Goal: Task Accomplishment & Management: Use online tool/utility

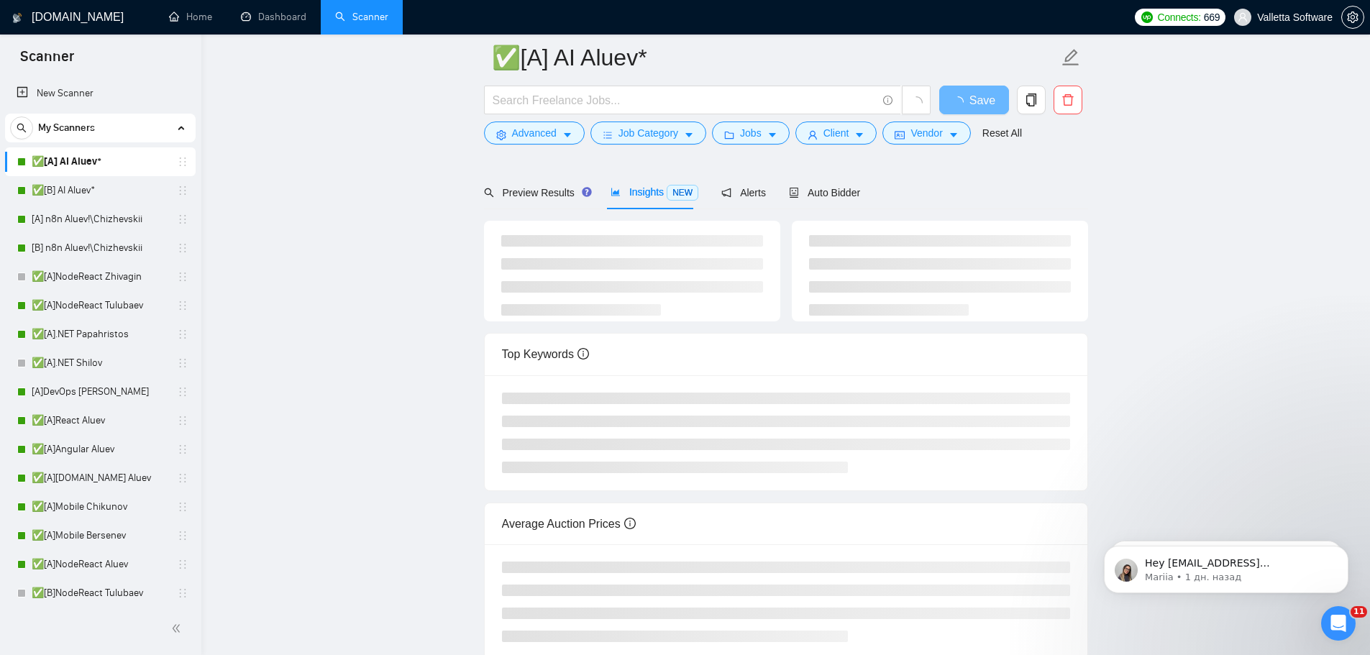
scroll to position [144, 0]
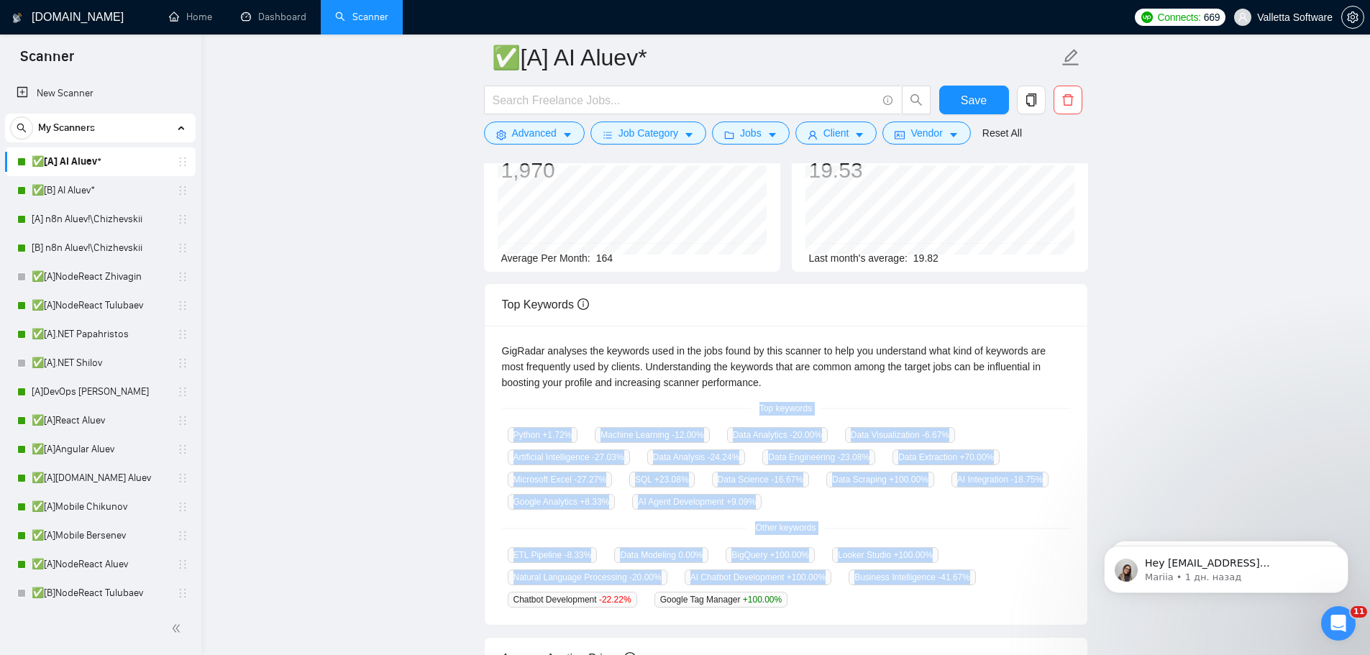
drag, startPoint x: 808, startPoint y: 462, endPoint x: 865, endPoint y: 600, distance: 149.3
click at [865, 600] on div "GigRadar analyses the keywords used in the jobs found by this scanner to help y…" at bounding box center [786, 476] width 603 height 300
drag, startPoint x: 805, startPoint y: 608, endPoint x: 757, endPoint y: 409, distance: 204.1
click at [757, 409] on div "GigRadar analyses the keywords used in the jobs found by this scanner to help y…" at bounding box center [786, 476] width 603 height 300
copy div "Top keywords Python +1.72 % Machine Learning -12.00 % Data Analytics -20.00 % D…"
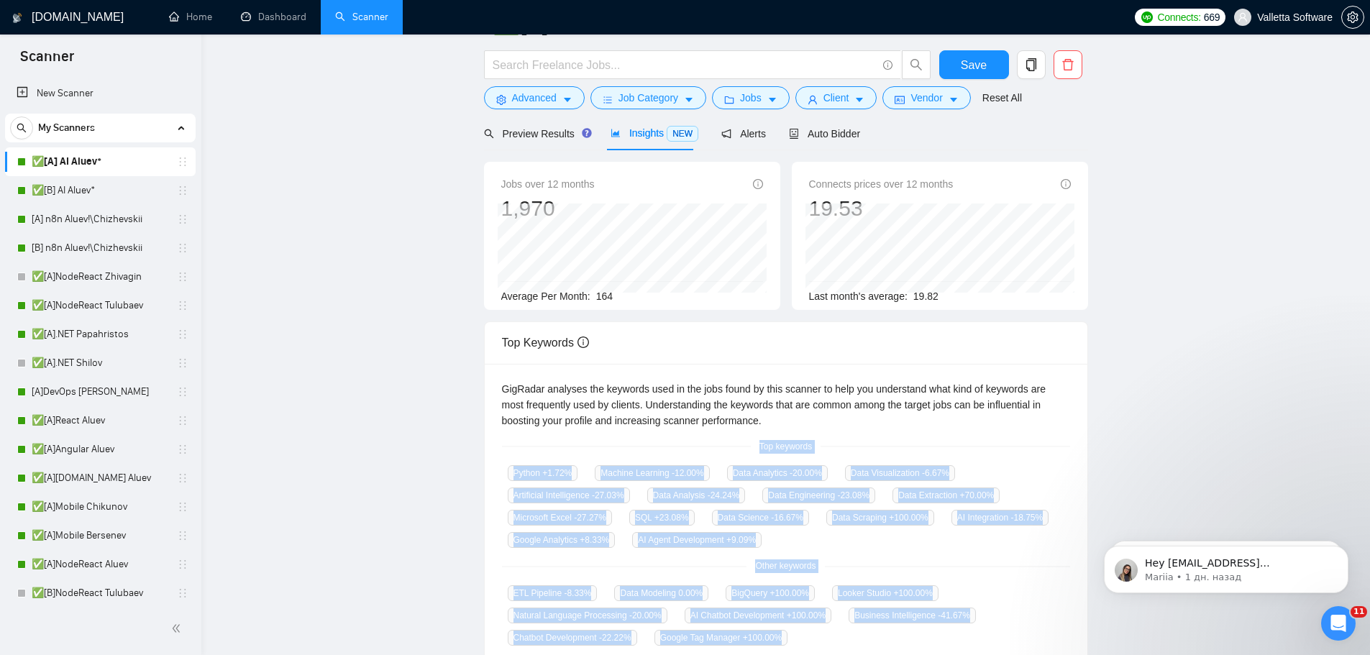
scroll to position [0, 0]
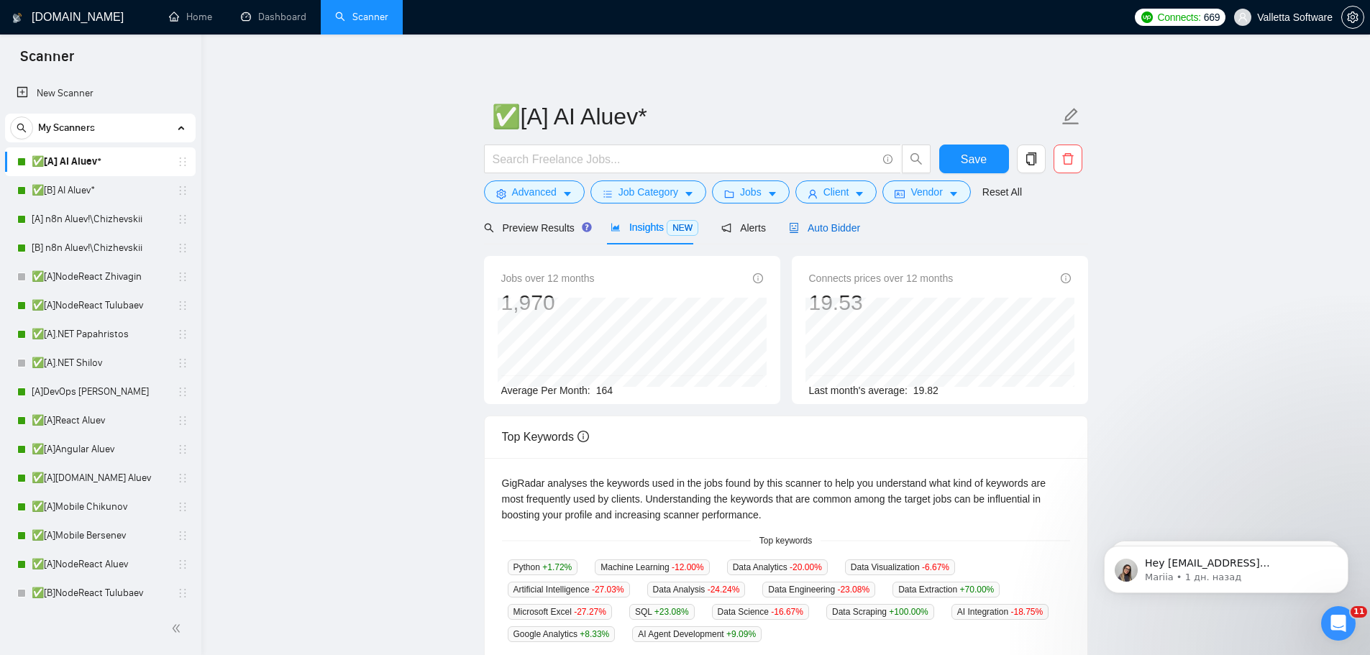
click at [820, 232] on span "Auto Bidder" at bounding box center [824, 228] width 71 height 12
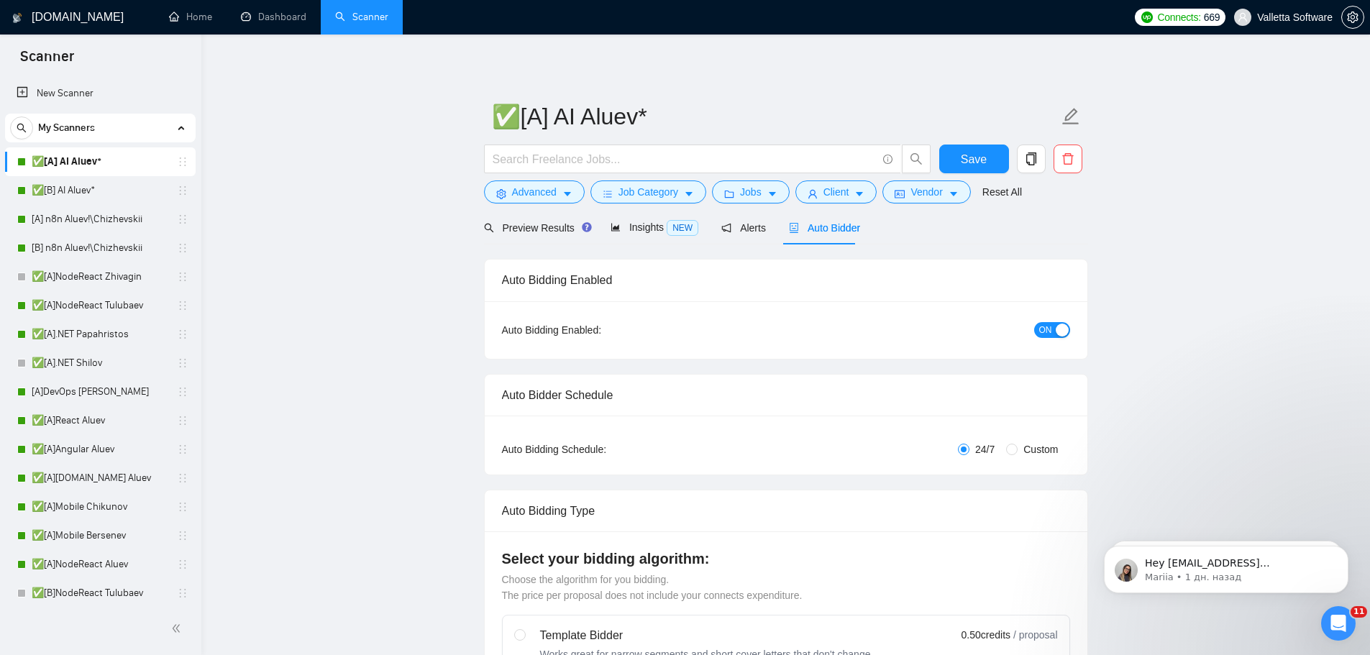
radio input "false"
radio input "true"
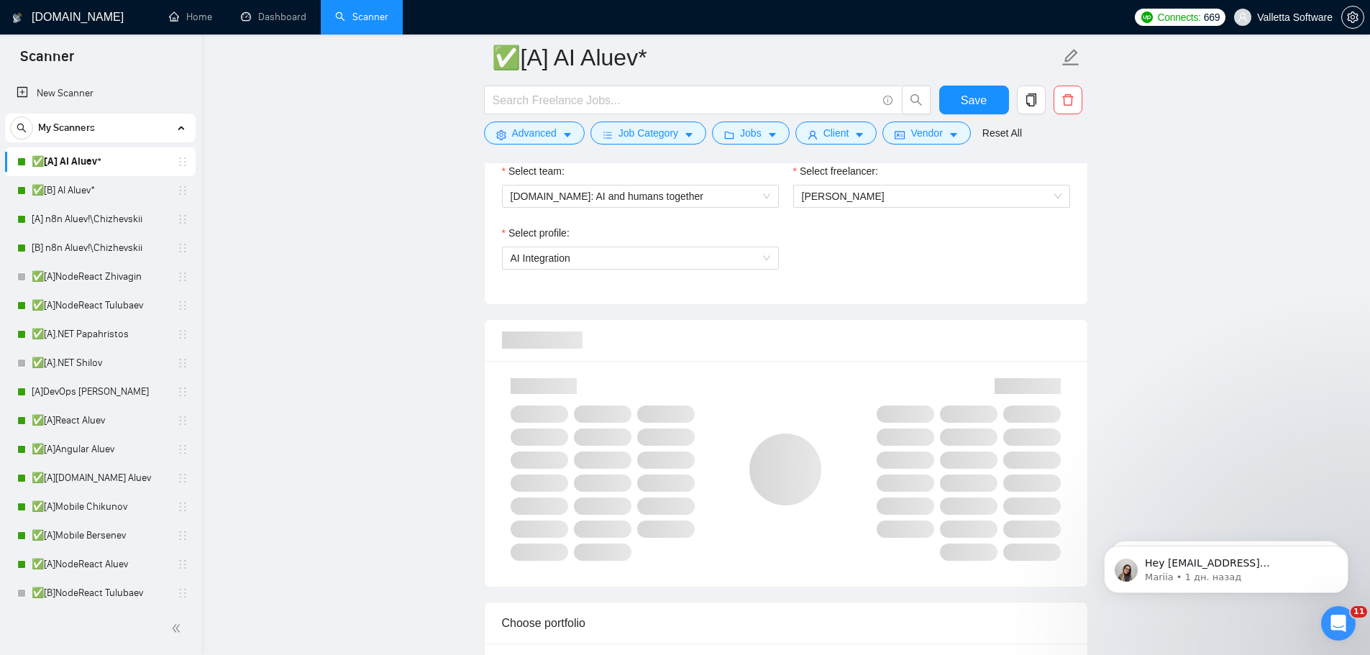
scroll to position [935, 0]
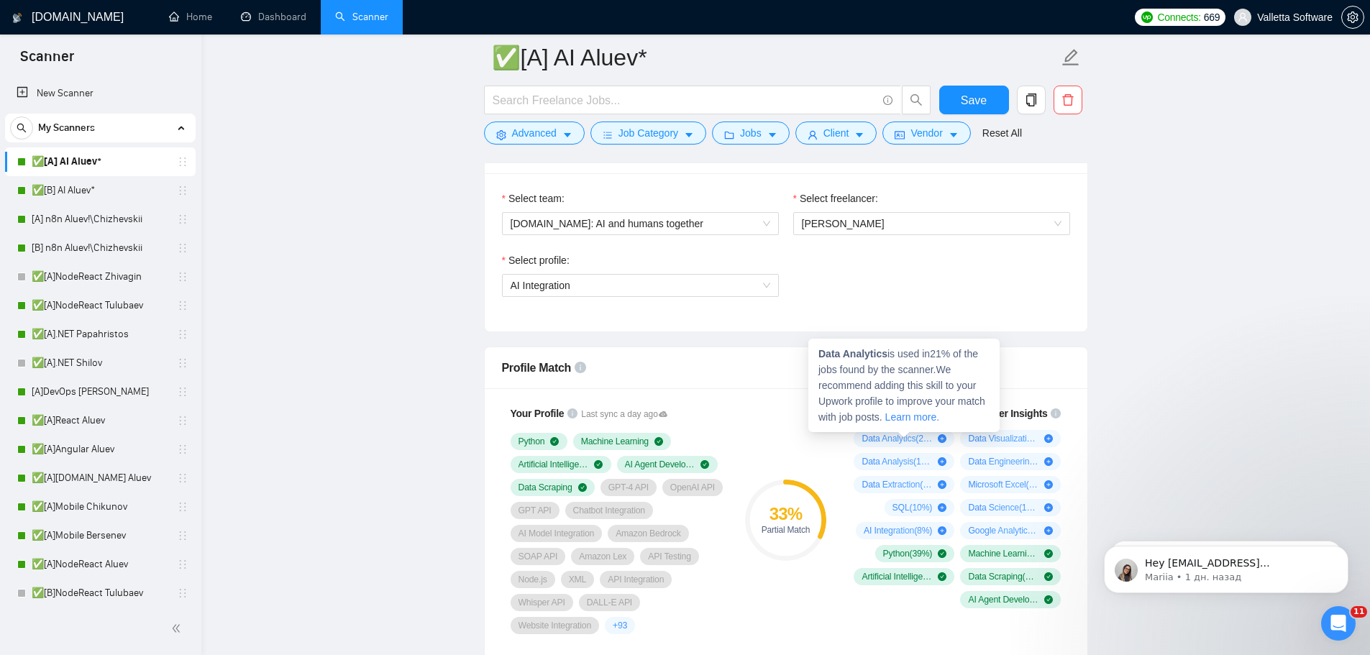
drag, startPoint x: 891, startPoint y: 447, endPoint x: 1281, endPoint y: 411, distance: 392.2
click at [922, 436] on div "Data Analytics ( 21 %)" at bounding box center [904, 438] width 101 height 17
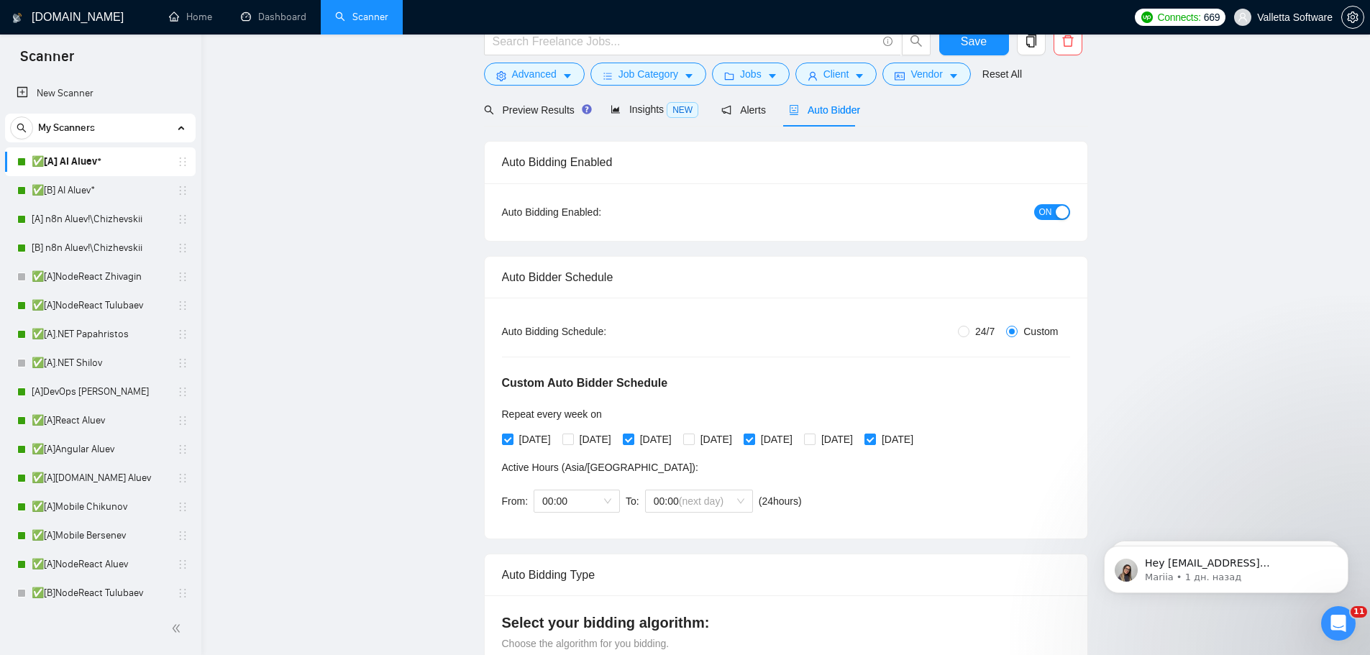
scroll to position [0, 0]
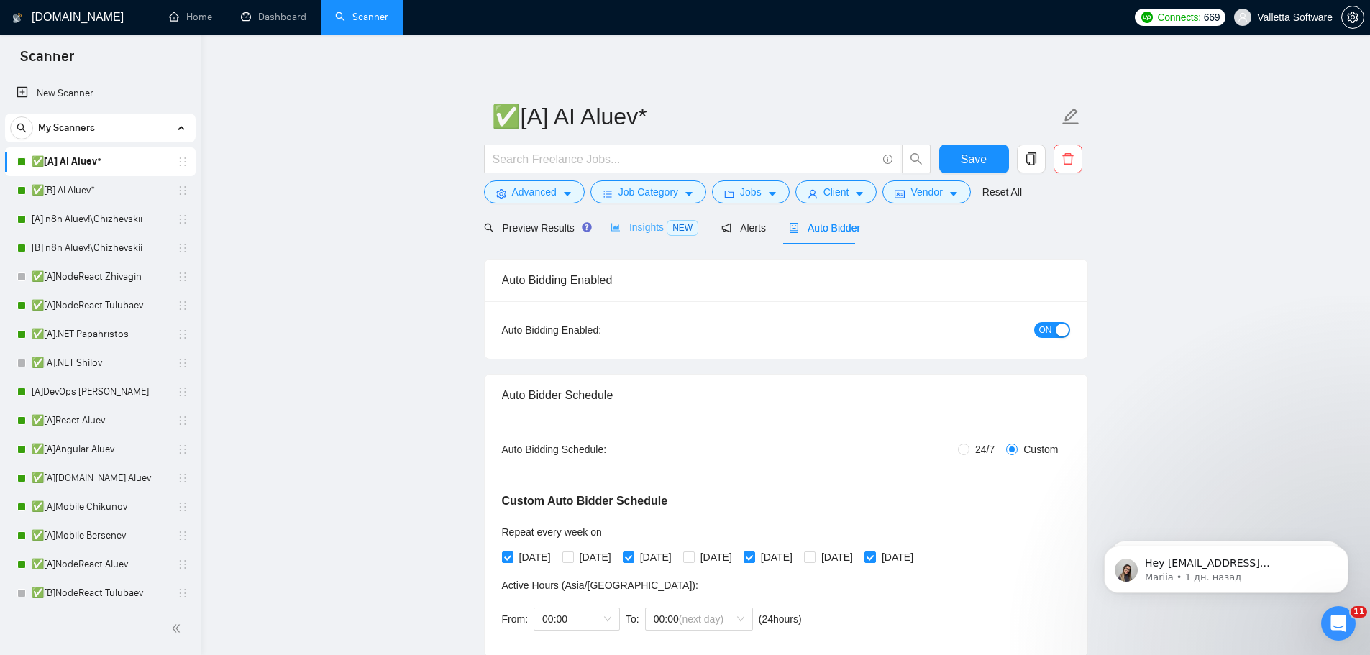
click at [630, 216] on div "Insights NEW" at bounding box center [654, 228] width 88 height 34
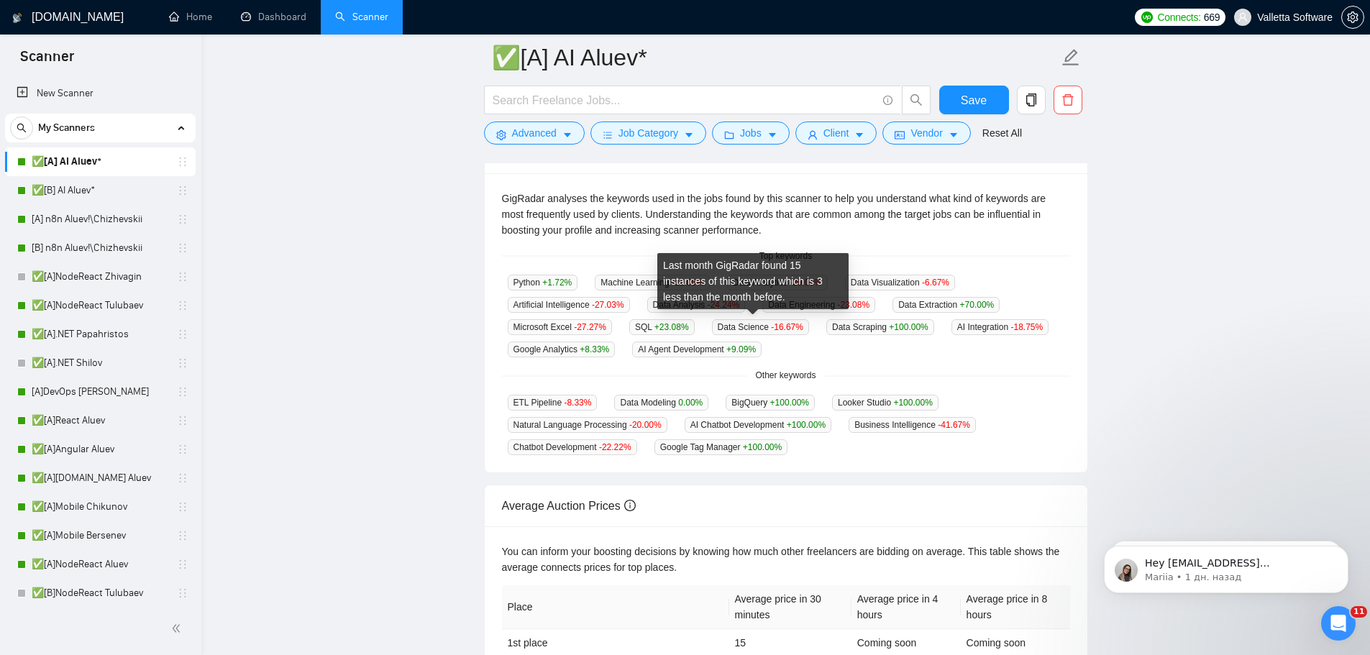
scroll to position [288, 0]
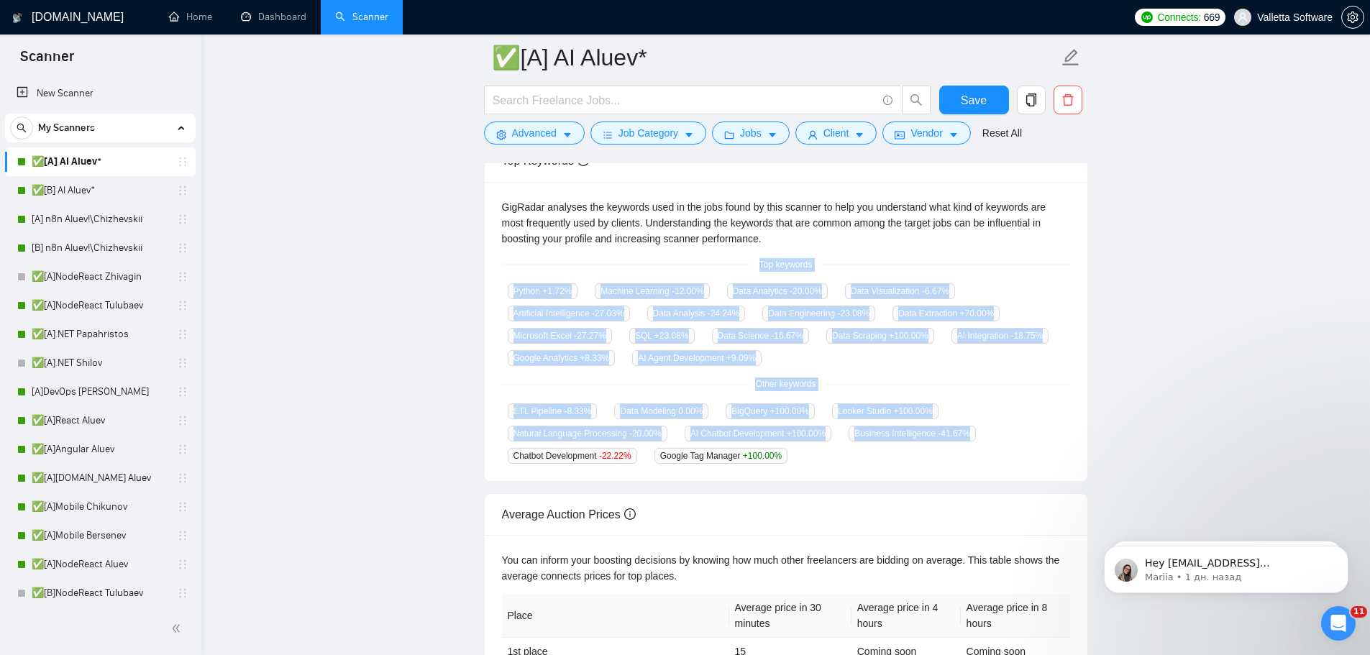
drag, startPoint x: 766, startPoint y: 264, endPoint x: 852, endPoint y: 451, distance: 205.9
click at [852, 451] on div "GigRadar analyses the keywords used in the jobs found by this scanner to help y…" at bounding box center [786, 332] width 603 height 300
click at [751, 272] on div "GigRadar analyses the keywords used in the jobs found by this scanner to help y…" at bounding box center [786, 332] width 603 height 300
drag, startPoint x: 753, startPoint y: 263, endPoint x: 800, endPoint y: 470, distance: 212.5
click at [795, 480] on div "Jobs over 12 months 1,970 Average Per Month: 164 Connects prices over 12 months…" at bounding box center [786, 374] width 604 height 788
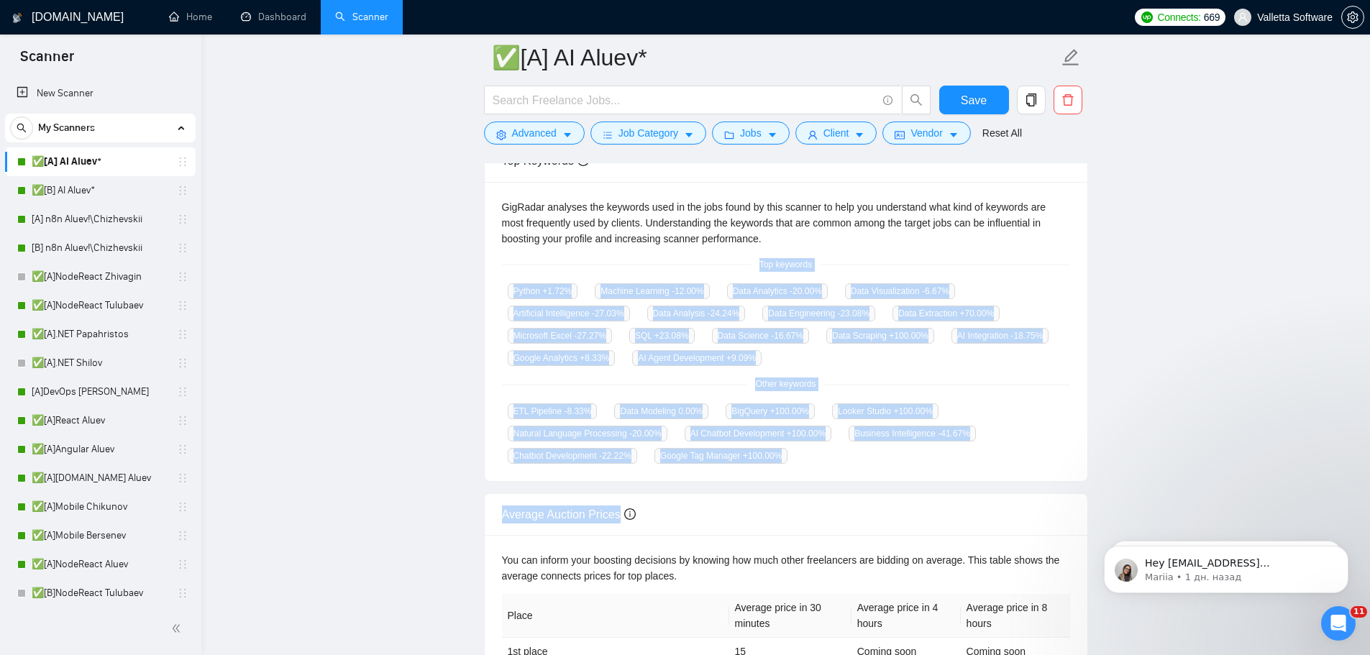
click at [803, 458] on div "ETL Pipeline -8.33 % Data Modeling 0.00 % BigQuery +100.00 % Looker Studio +100…" at bounding box center [786, 433] width 568 height 61
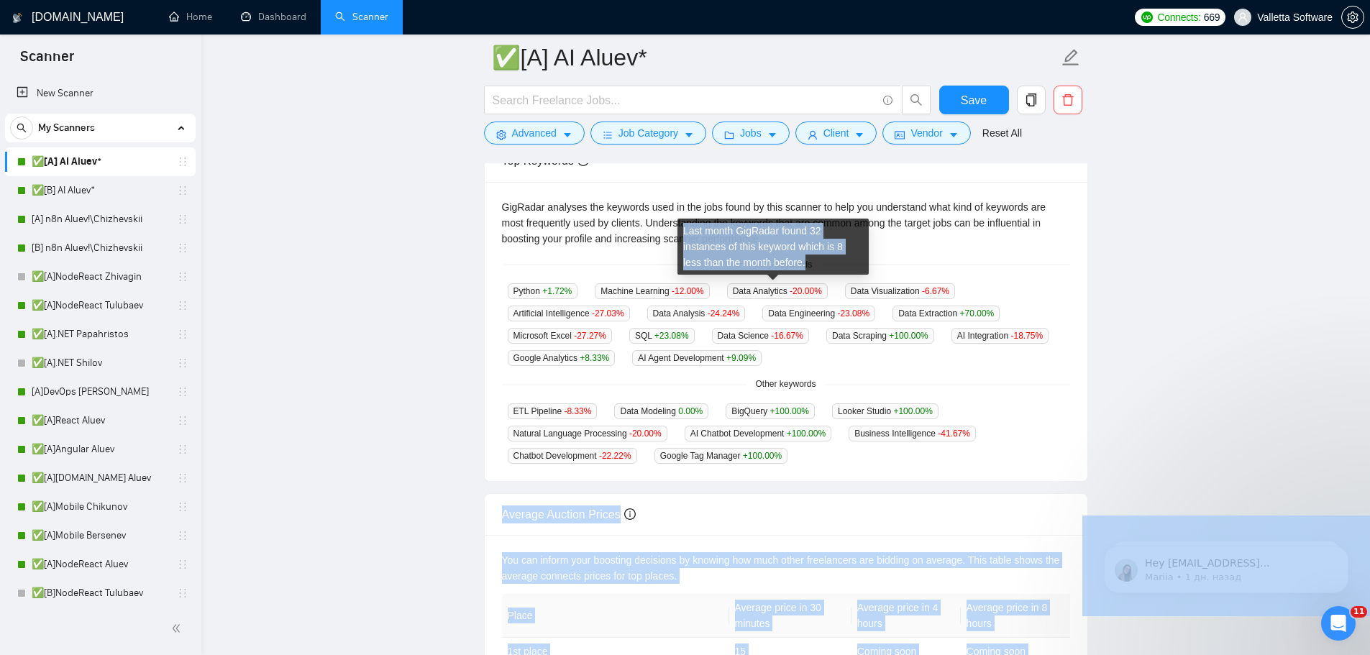
drag, startPoint x: 798, startPoint y: 455, endPoint x: 782, endPoint y: 275, distance: 181.2
click at [782, 272] on body "Scanner New Scanner My Scanners ✅[A] AI Aluev* ✅[B] AI Aluev* [A] n8n Aluev!\Ch…" at bounding box center [685, 39] width 1370 height 655
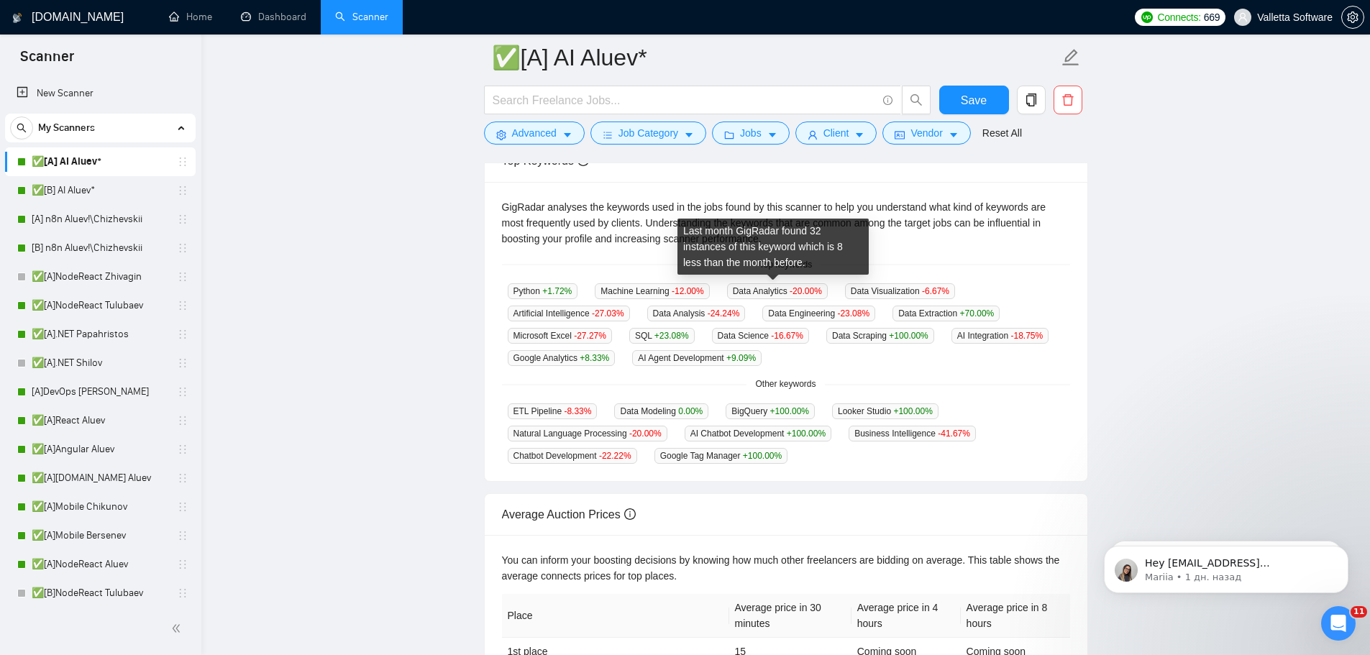
click at [779, 387] on span "Other keywords" at bounding box center [785, 385] width 78 height 14
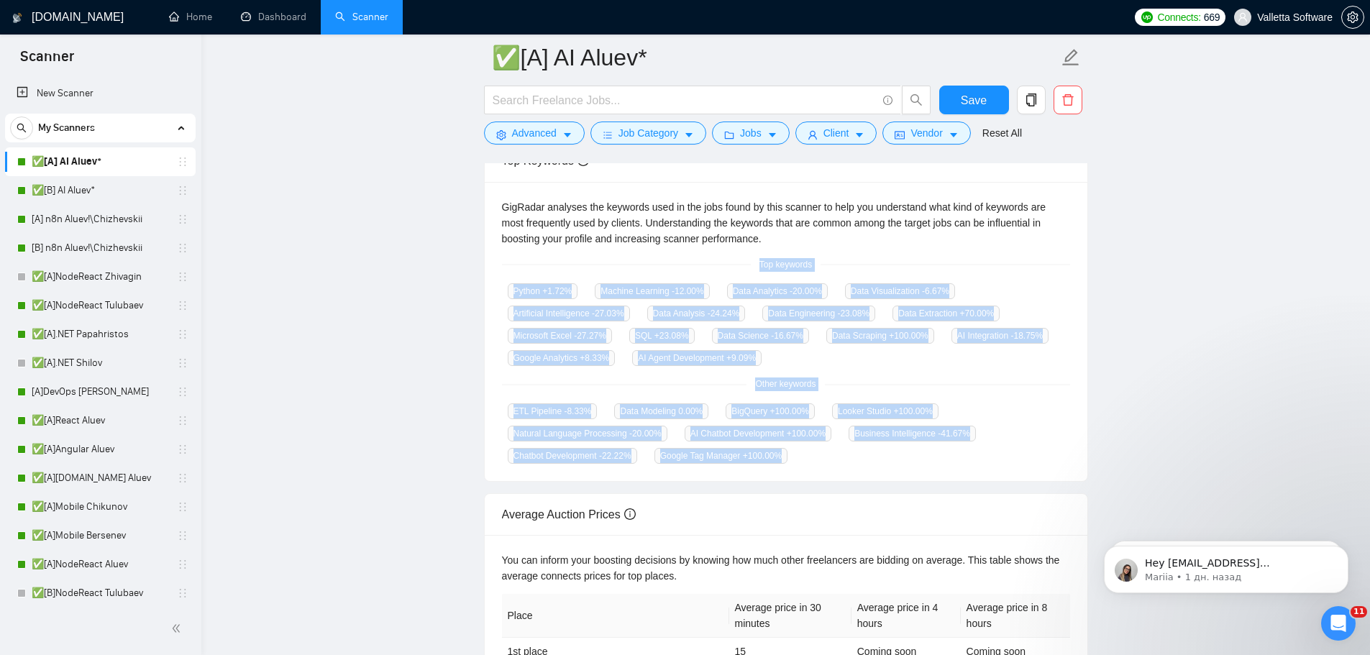
drag, startPoint x: 799, startPoint y: 463, endPoint x: 755, endPoint y: 267, distance: 201.1
click at [755, 267] on div "GigRadar analyses the keywords used in the jobs found by this scanner to help y…" at bounding box center [786, 332] width 603 height 300
copy div "Top keywords Python +1.72 % Machine Learning -12.00 % Data Analytics -20.00 % D…"
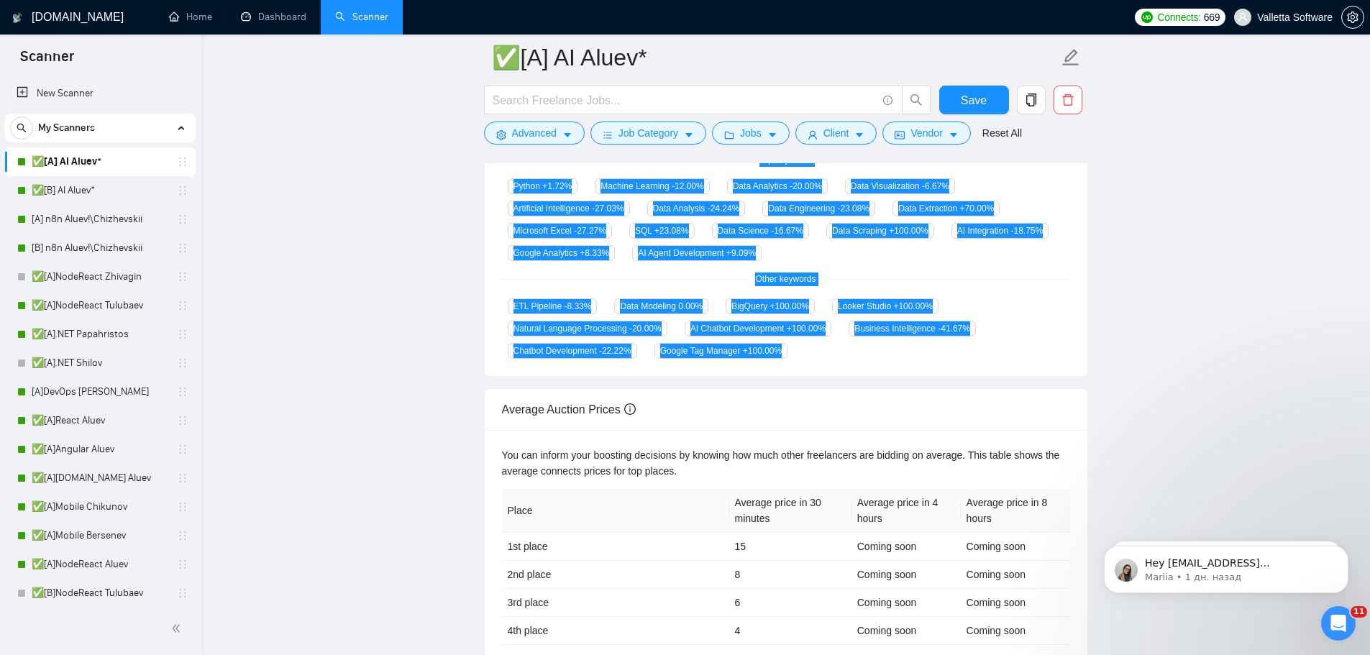
scroll to position [431, 0]
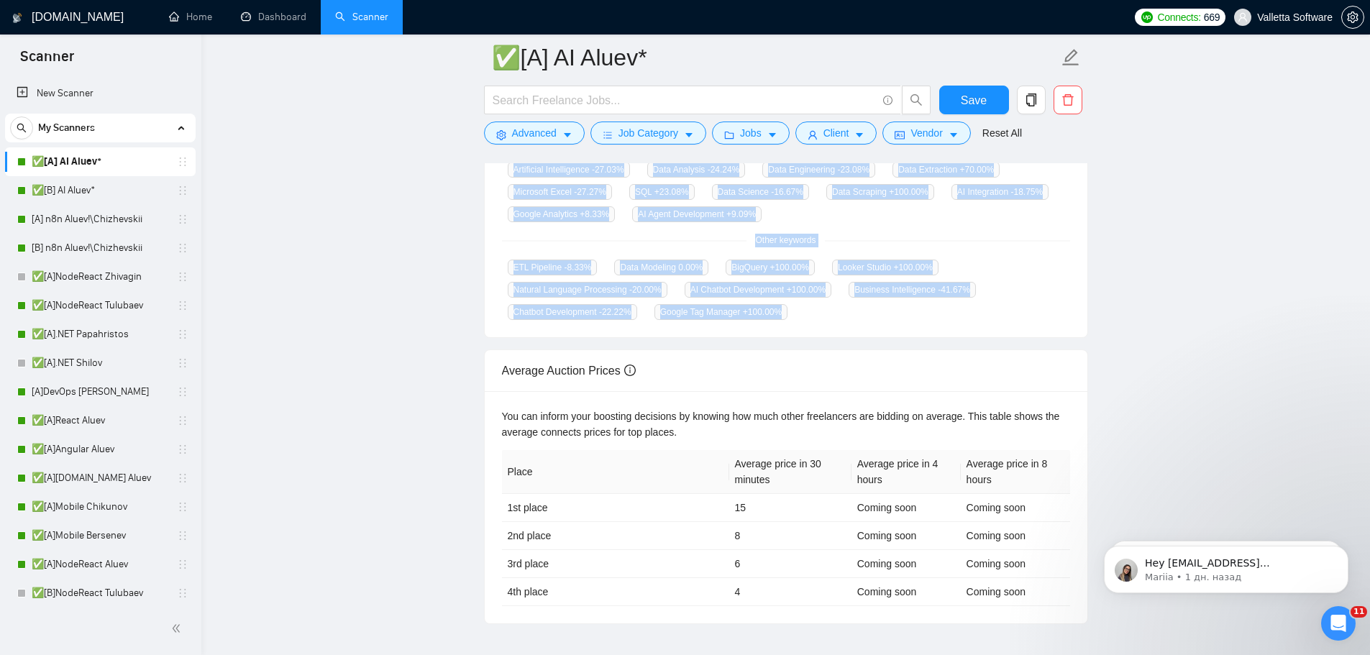
click at [326, 235] on main "✅[A] AI Aluev* Save Advanced Job Category Jobs Client Vendor Reset All Preview …" at bounding box center [785, 125] width 1122 height 998
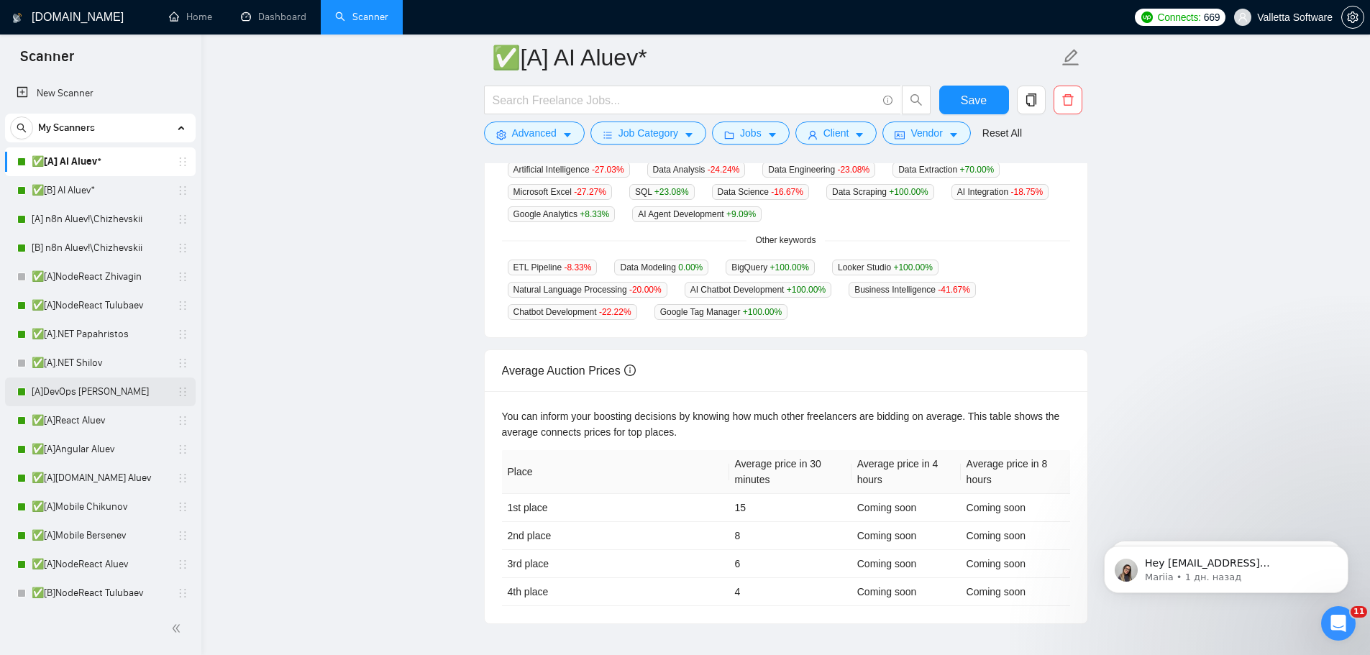
click at [116, 398] on link "[A]DevOps [PERSON_NAME]" at bounding box center [100, 392] width 137 height 29
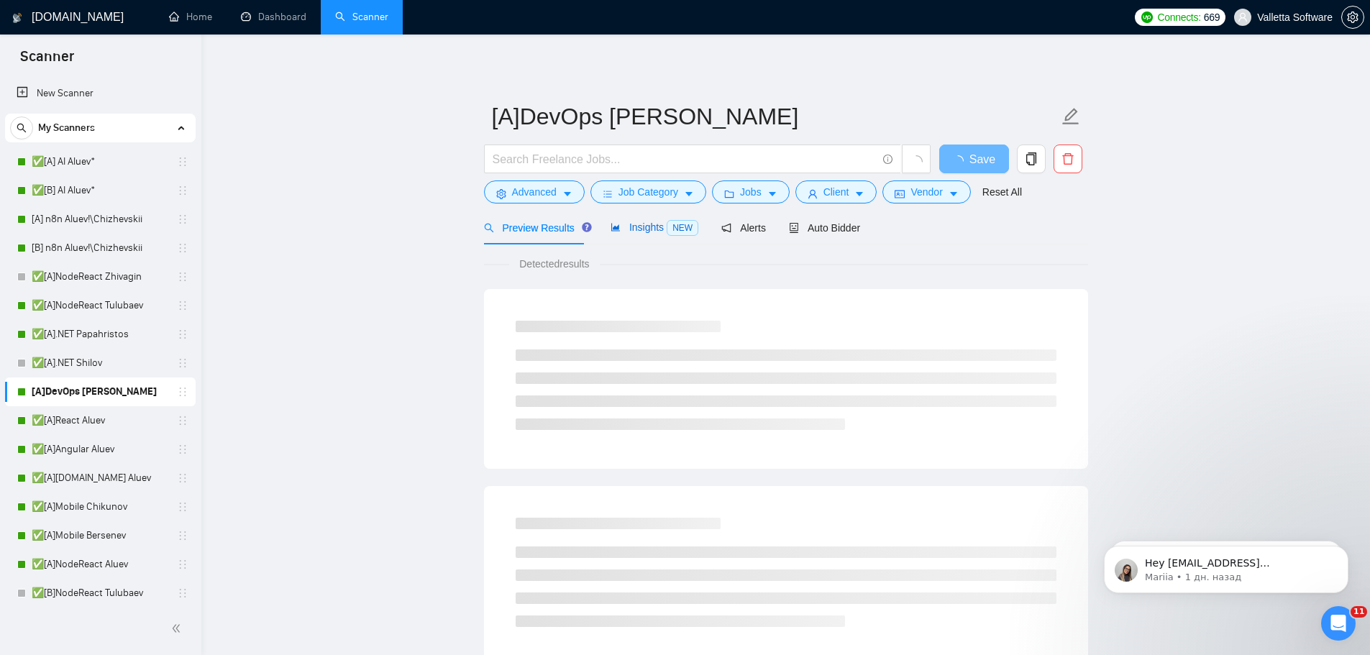
click at [649, 228] on span "Insights NEW" at bounding box center [654, 227] width 88 height 12
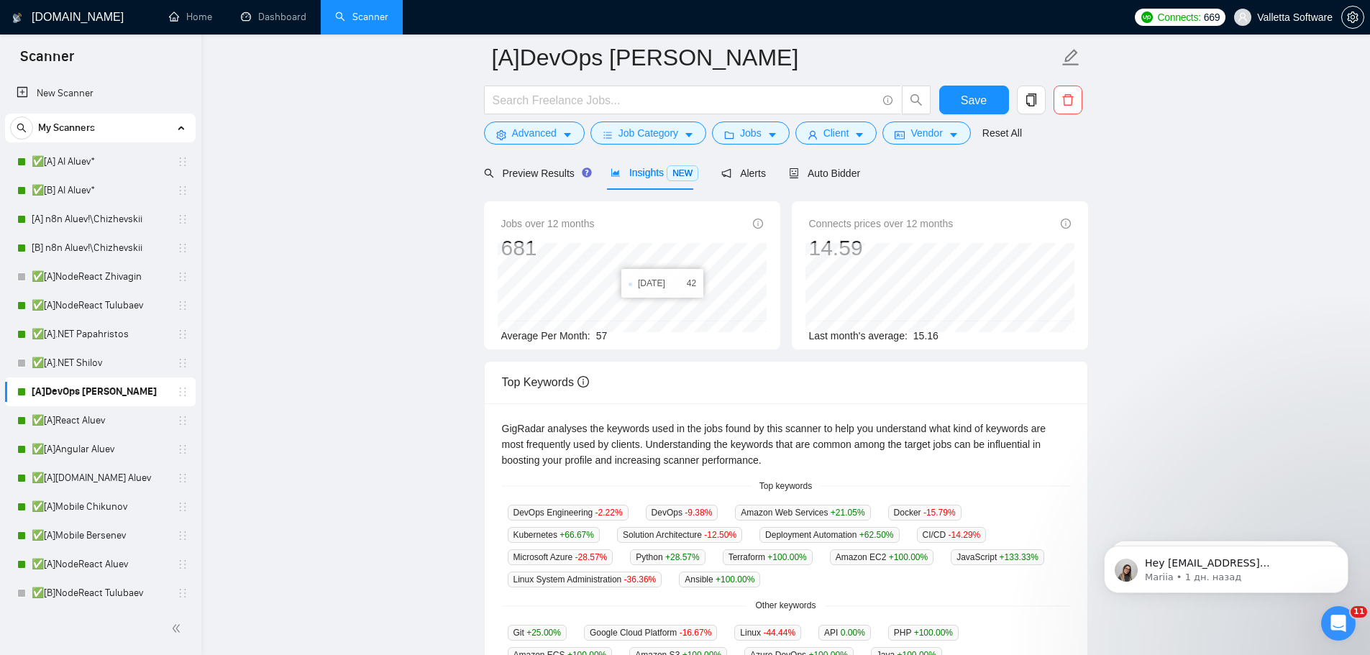
scroll to position [216, 0]
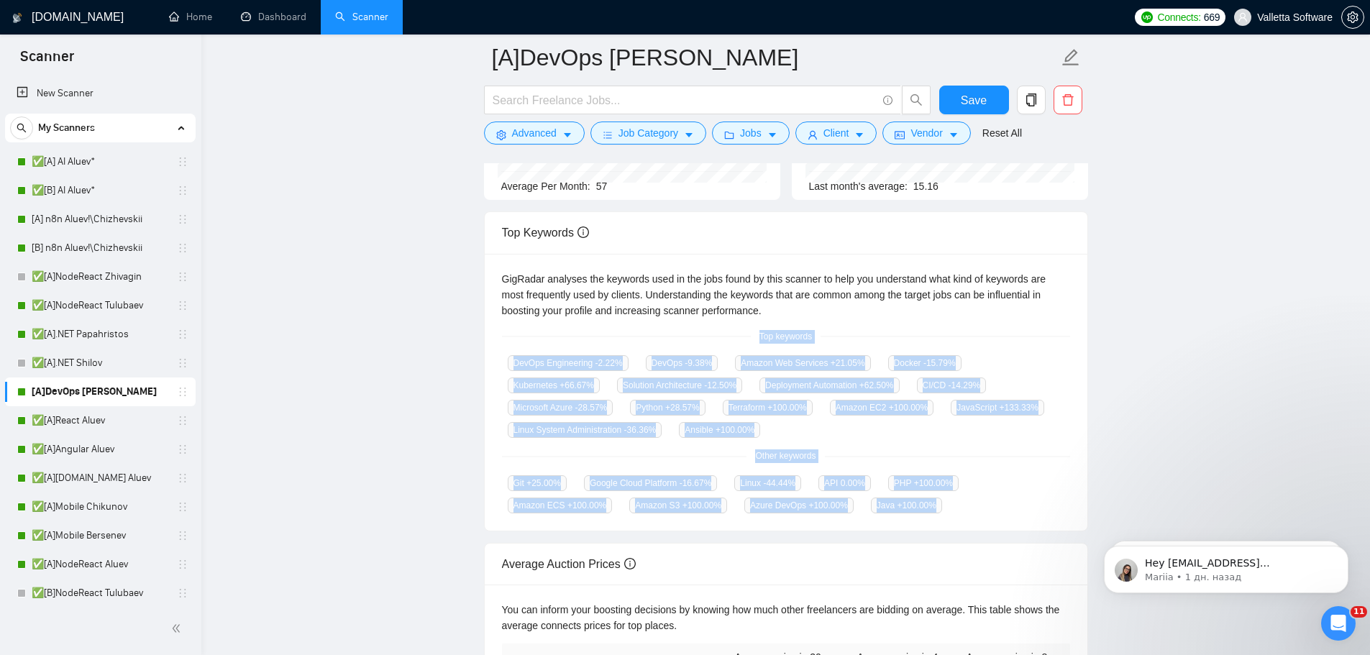
drag, startPoint x: 759, startPoint y: 338, endPoint x: 954, endPoint y: 511, distance: 260.8
click at [954, 511] on div "GigRadar analyses the keywords used in the jobs found by this scanner to help y…" at bounding box center [786, 393] width 603 height 278
copy div "Top keywords DevOps Engineering -2.22 % DevOps -9.38 % Amazon Web Services +21.…"
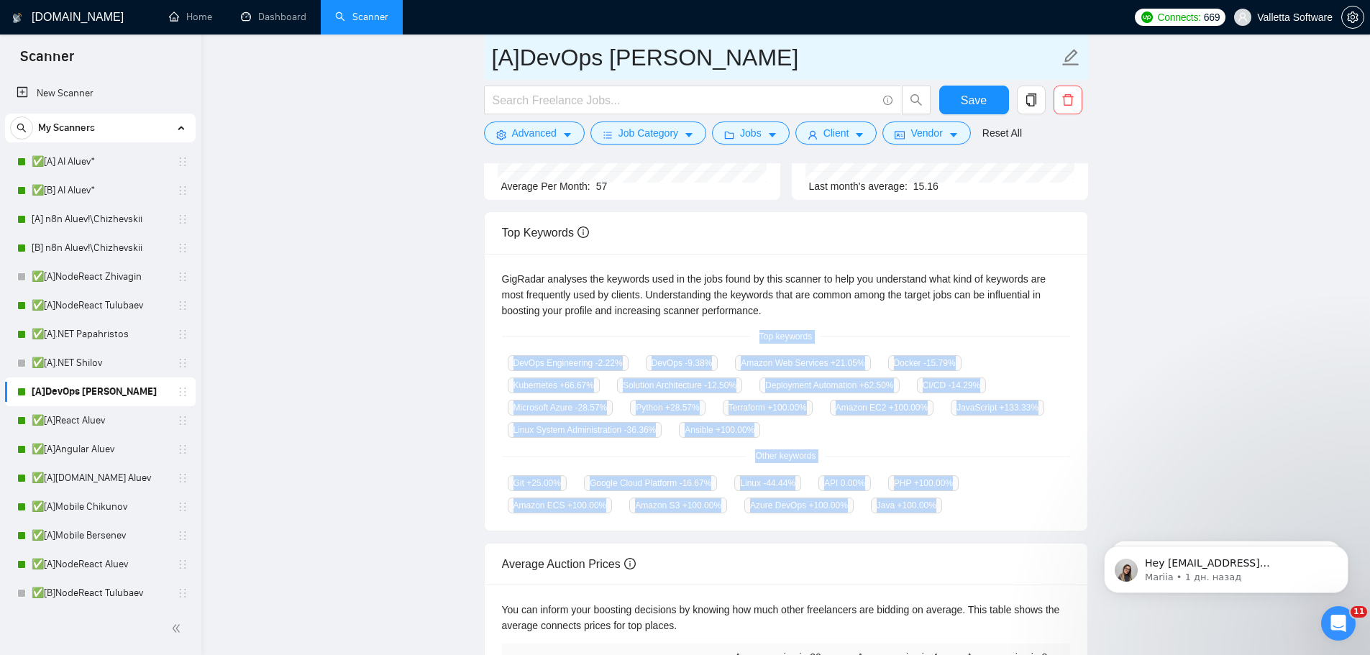
copy div "Top keywords DevOps Engineering -2.22 % DevOps -9.38 % Amazon Web Services +21.…"
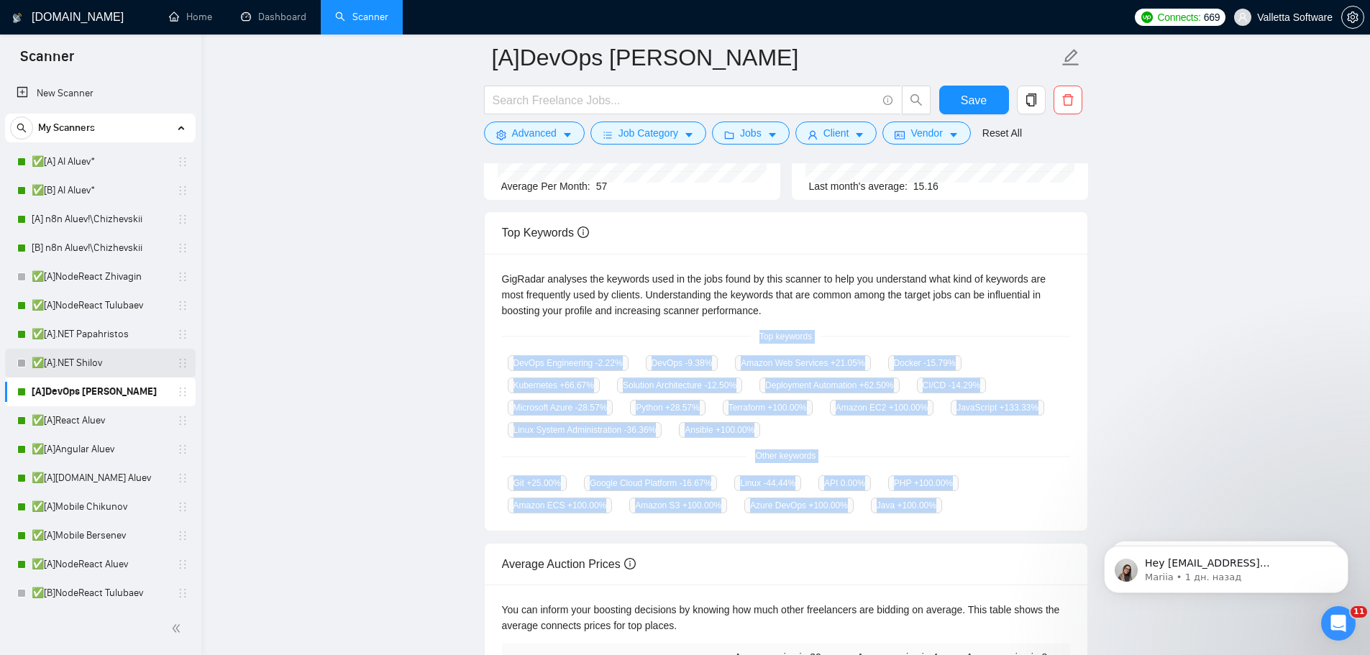
drag, startPoint x: 101, startPoint y: 362, endPoint x: 113, endPoint y: 357, distance: 13.2
click at [101, 362] on link "✅[A].NET Shilov" at bounding box center [100, 363] width 137 height 29
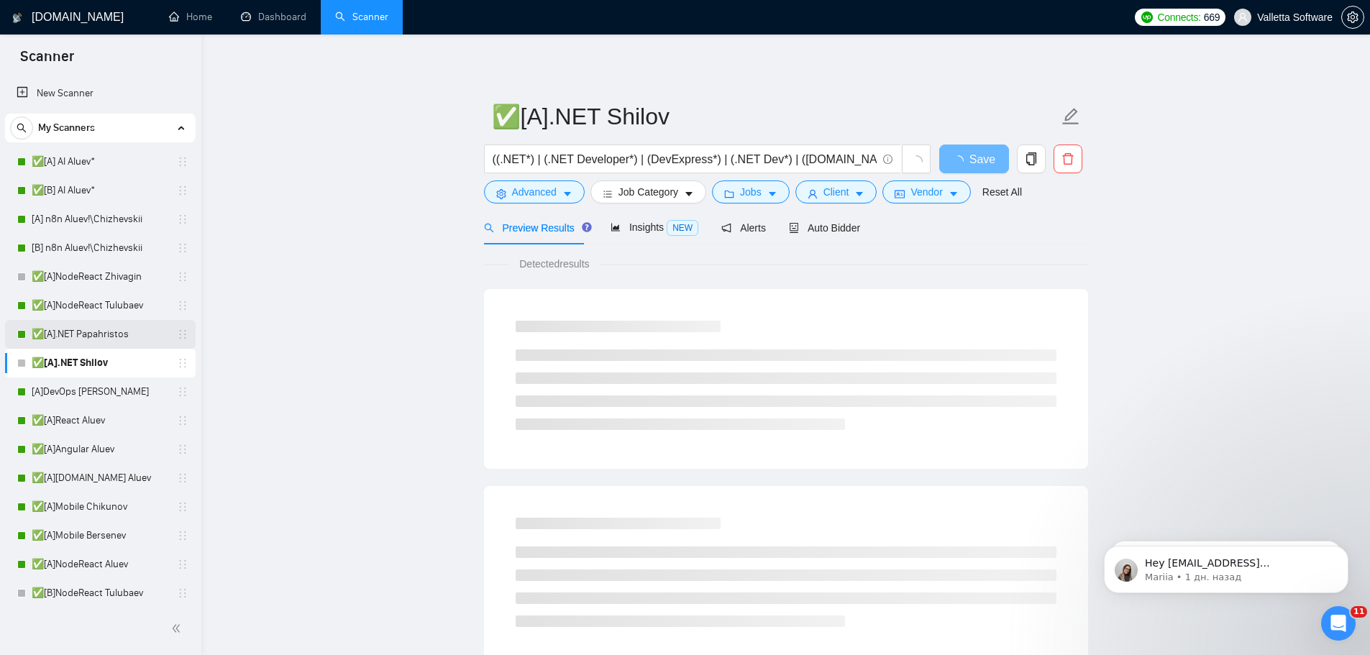
click at [99, 332] on link "✅[A].NET Papahristos" at bounding box center [100, 334] width 137 height 29
click at [638, 230] on span "Insights NEW" at bounding box center [654, 227] width 88 height 12
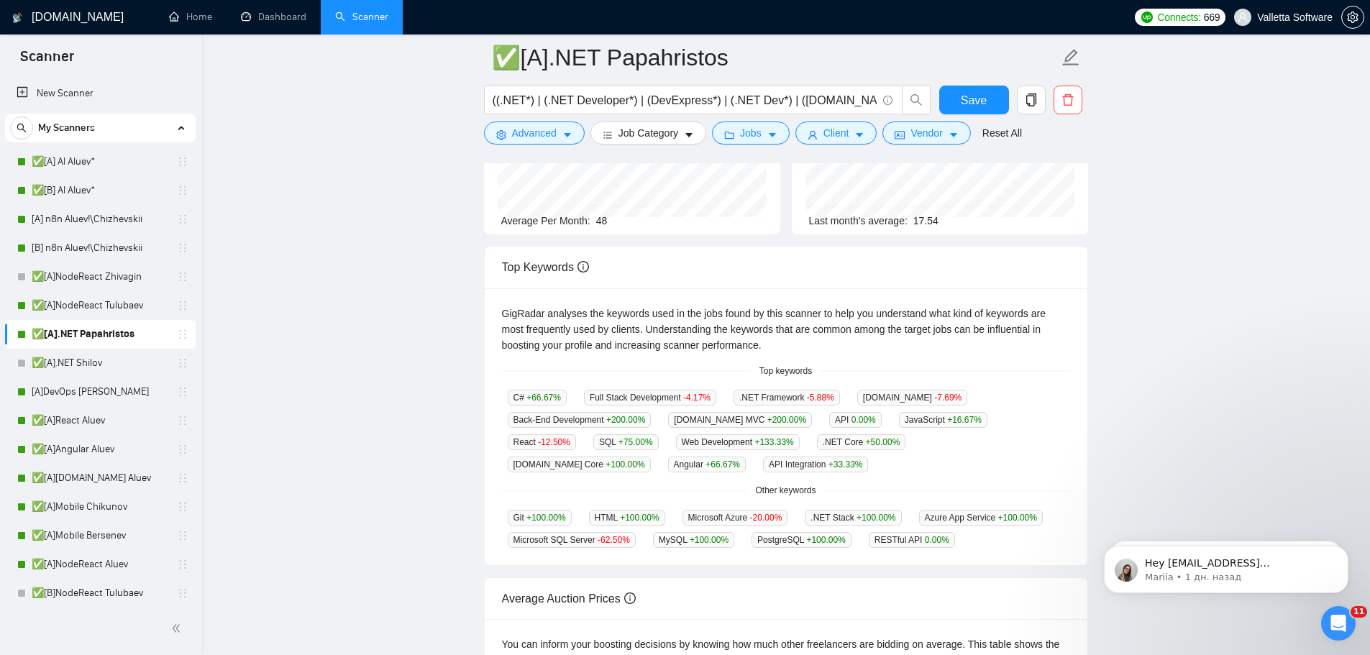
scroll to position [216, 0]
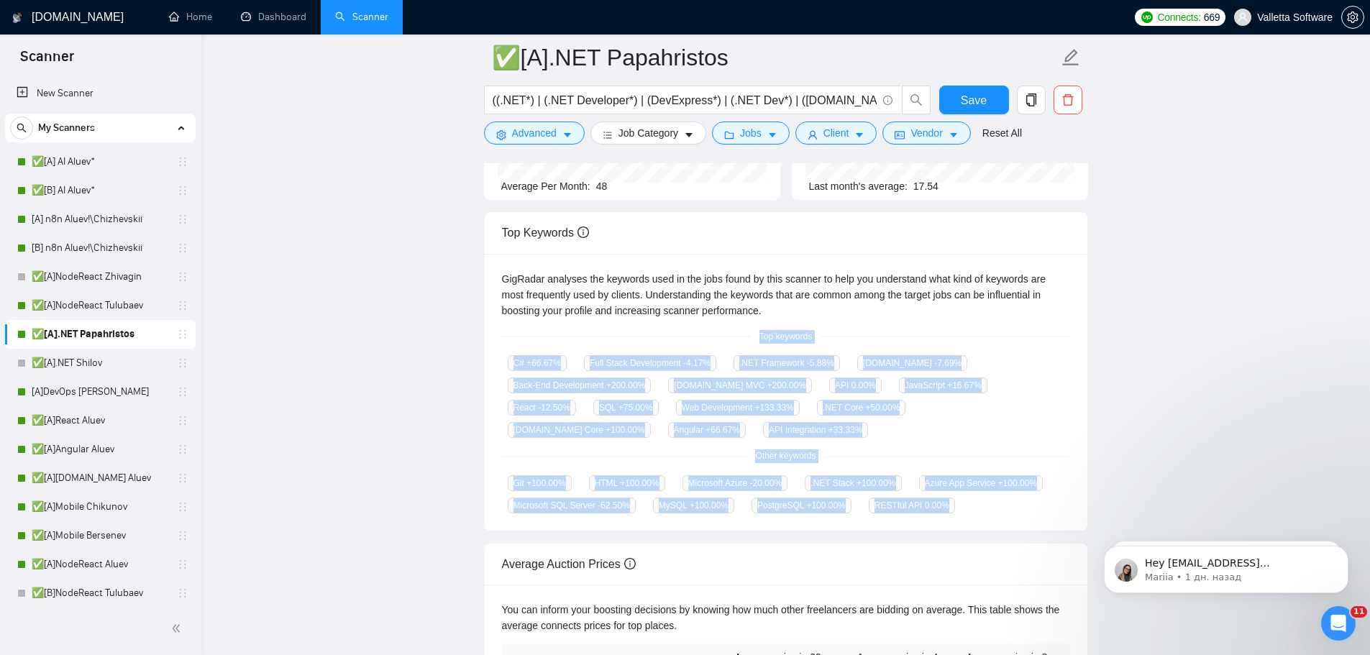
drag, startPoint x: 749, startPoint y: 332, endPoint x: 940, endPoint y: 503, distance: 256.1
click at [946, 508] on div "GigRadar analyses the keywords used in the jobs found by this scanner to help y…" at bounding box center [786, 393] width 603 height 278
copy div "Top keywords C# +66.67 % Full Stack Development -4.17 % .NET Framework -5.88 % …"
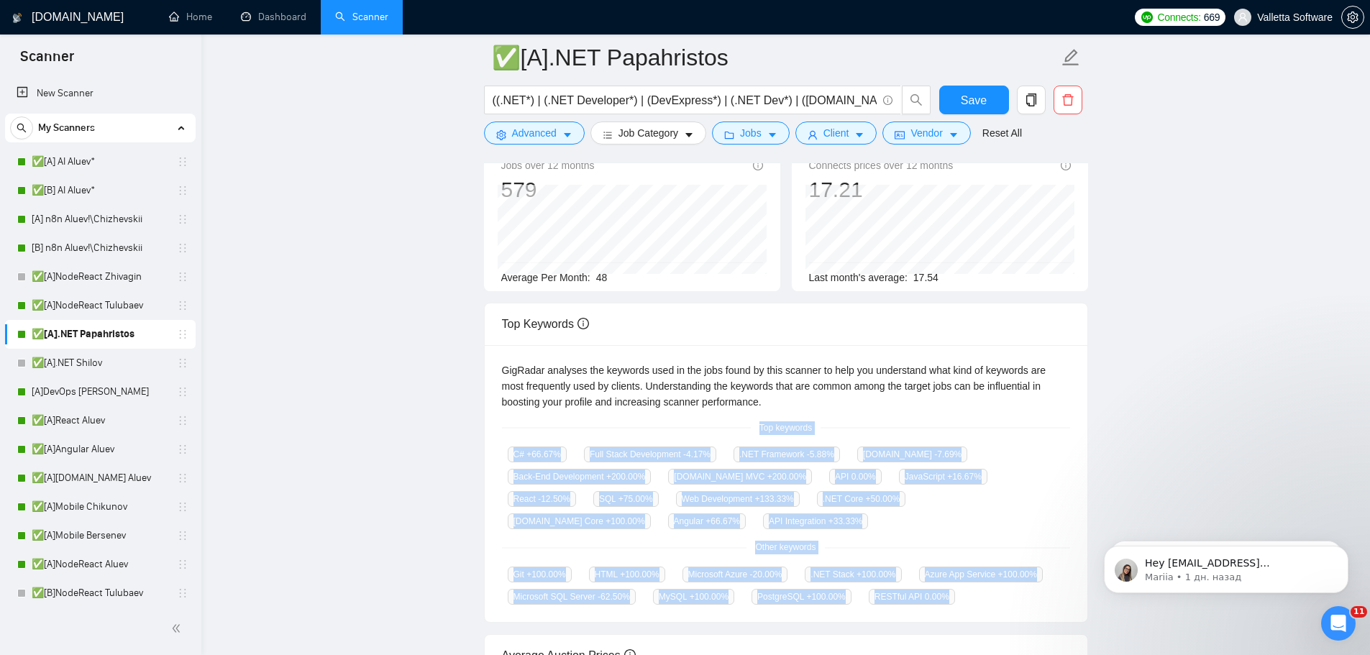
scroll to position [0, 0]
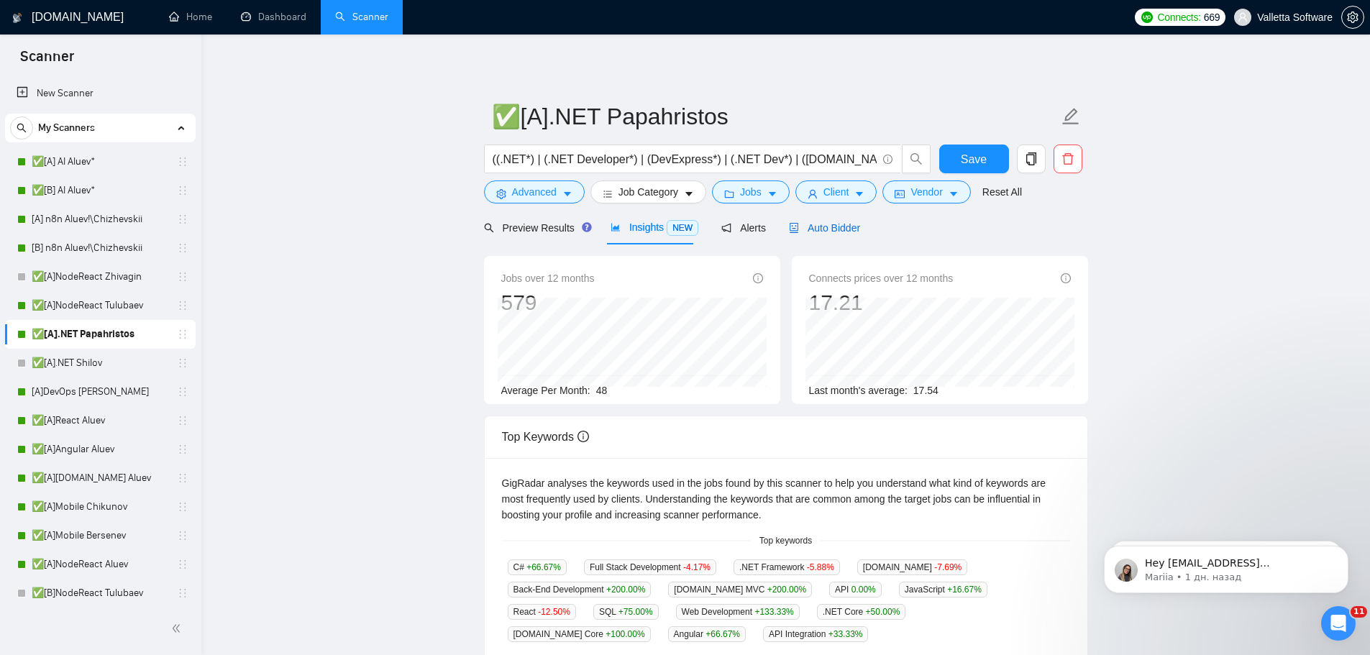
click at [837, 227] on span "Auto Bidder" at bounding box center [824, 228] width 71 height 12
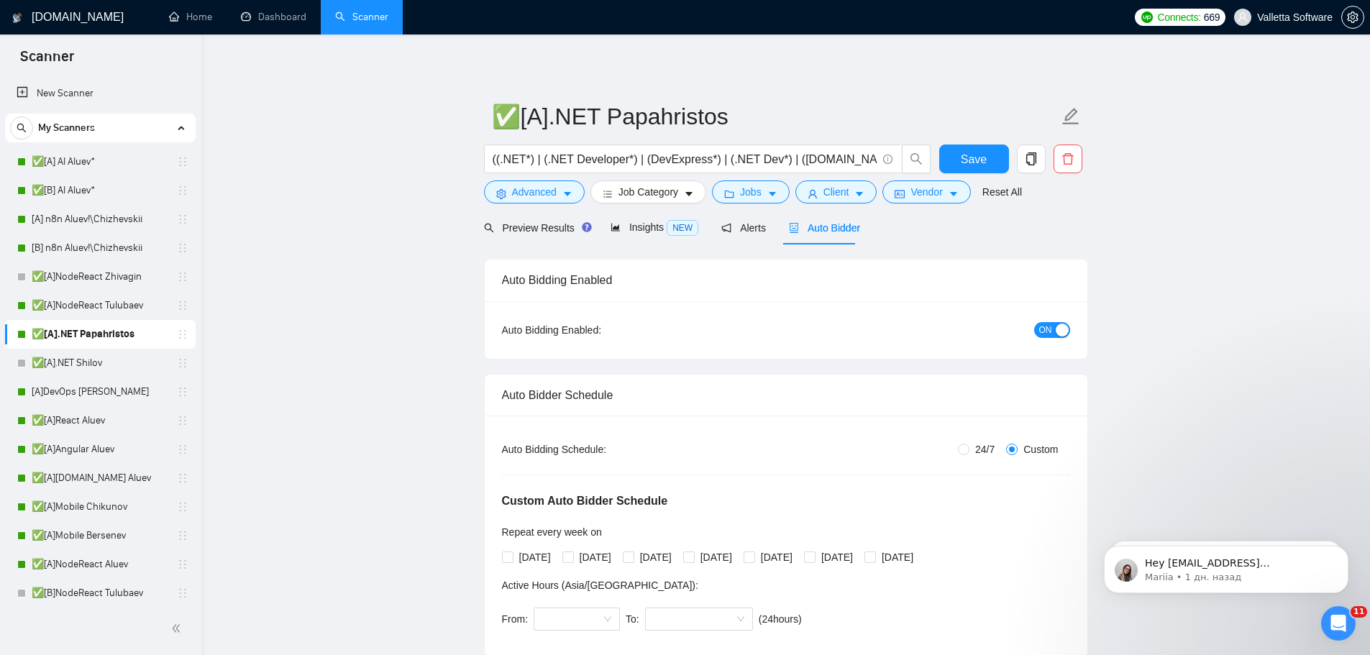
radio input "true"
radio input "false"
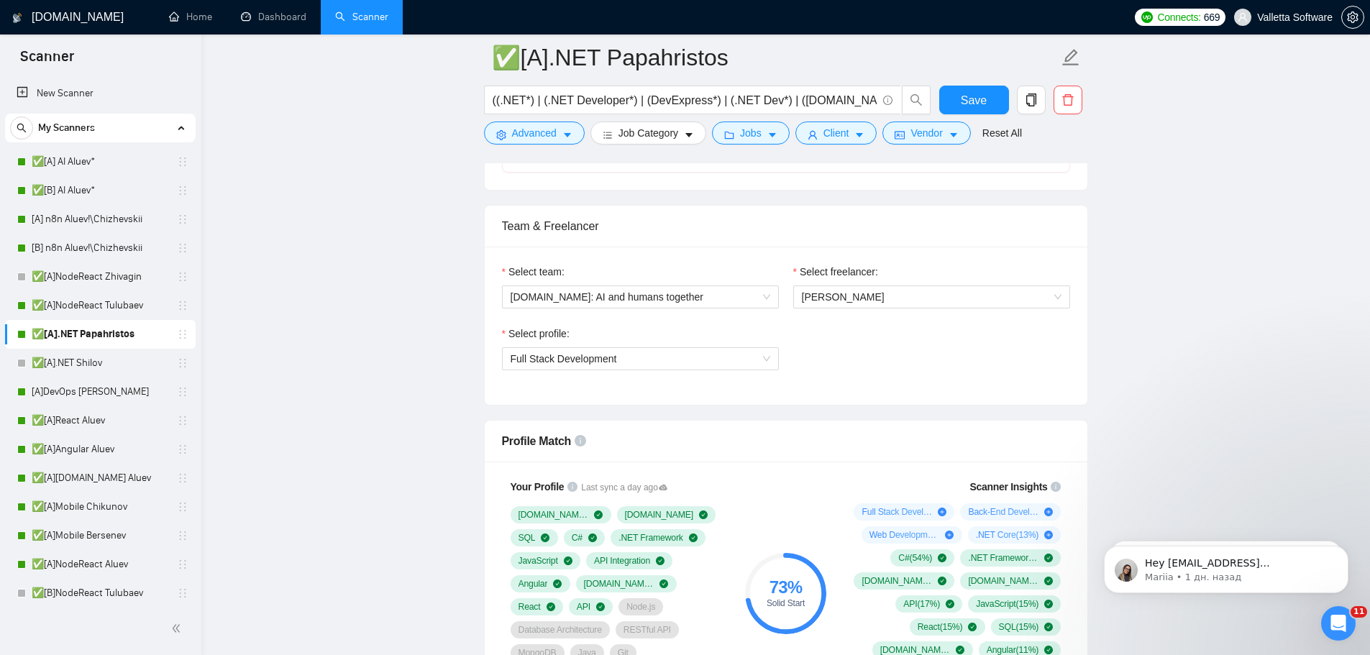
scroll to position [863, 0]
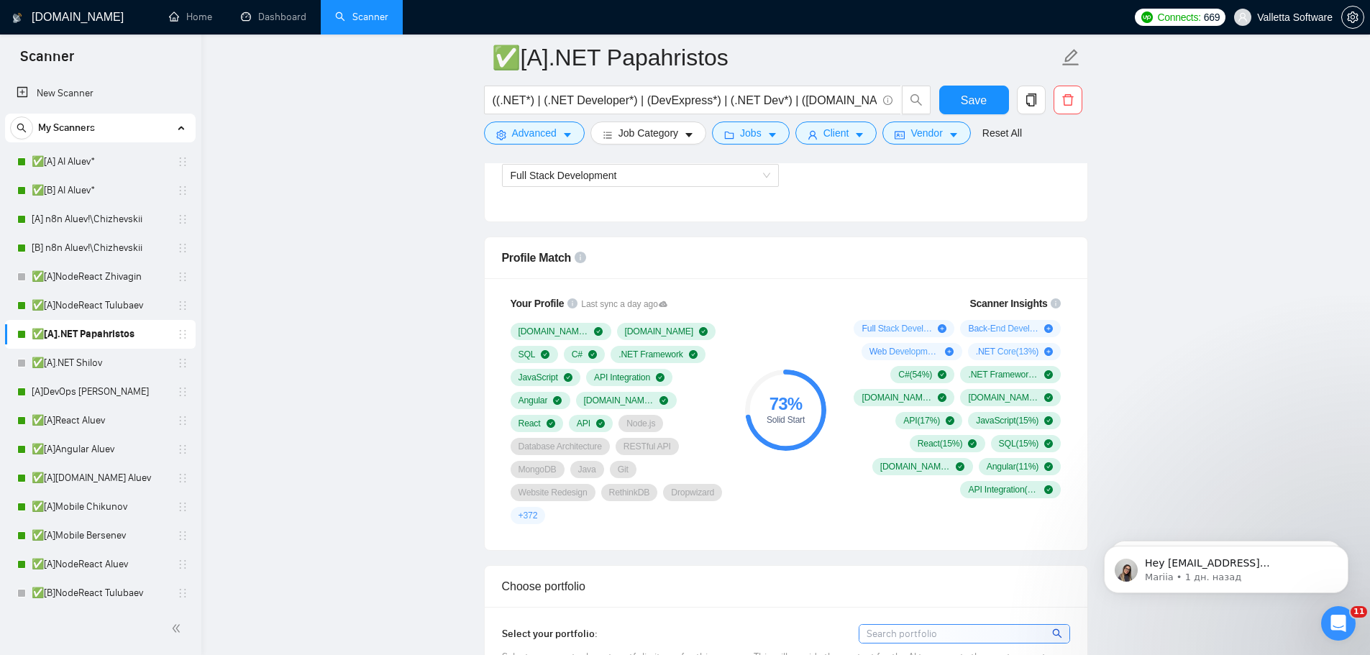
click at [299, 11] on link "Dashboard" at bounding box center [273, 17] width 65 height 12
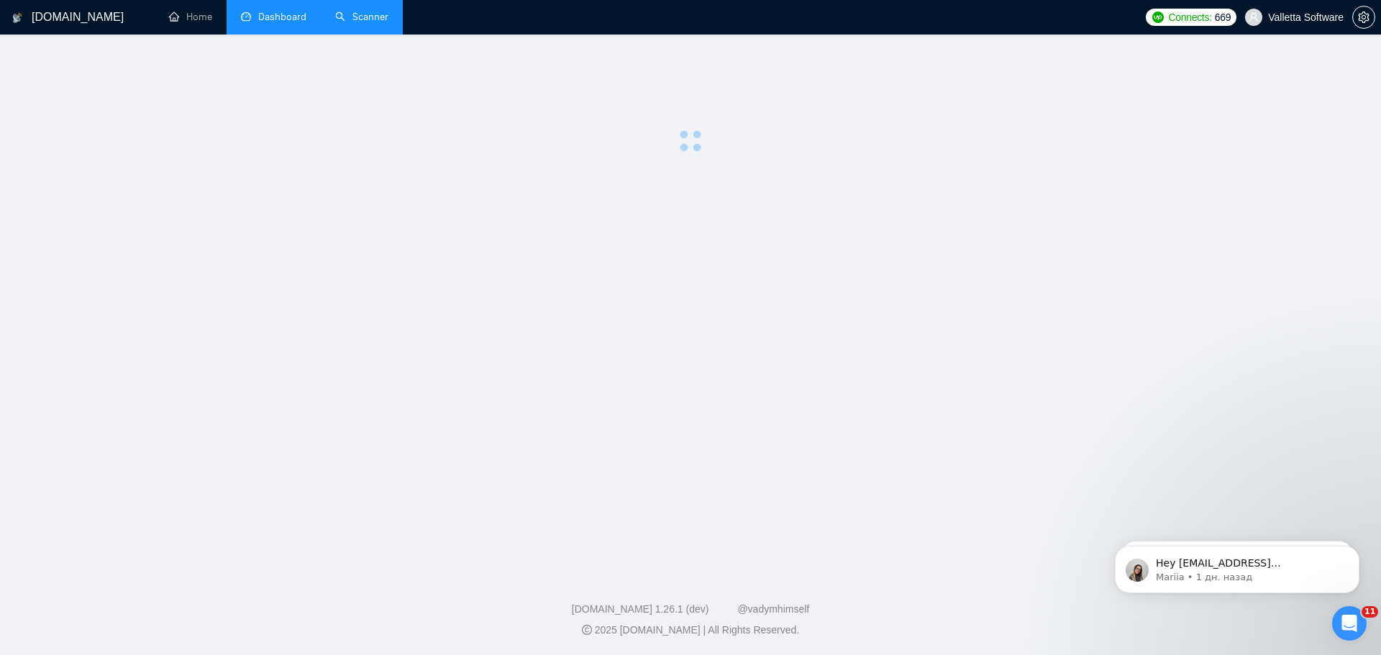
click at [372, 16] on link "Scanner" at bounding box center [361, 17] width 53 height 12
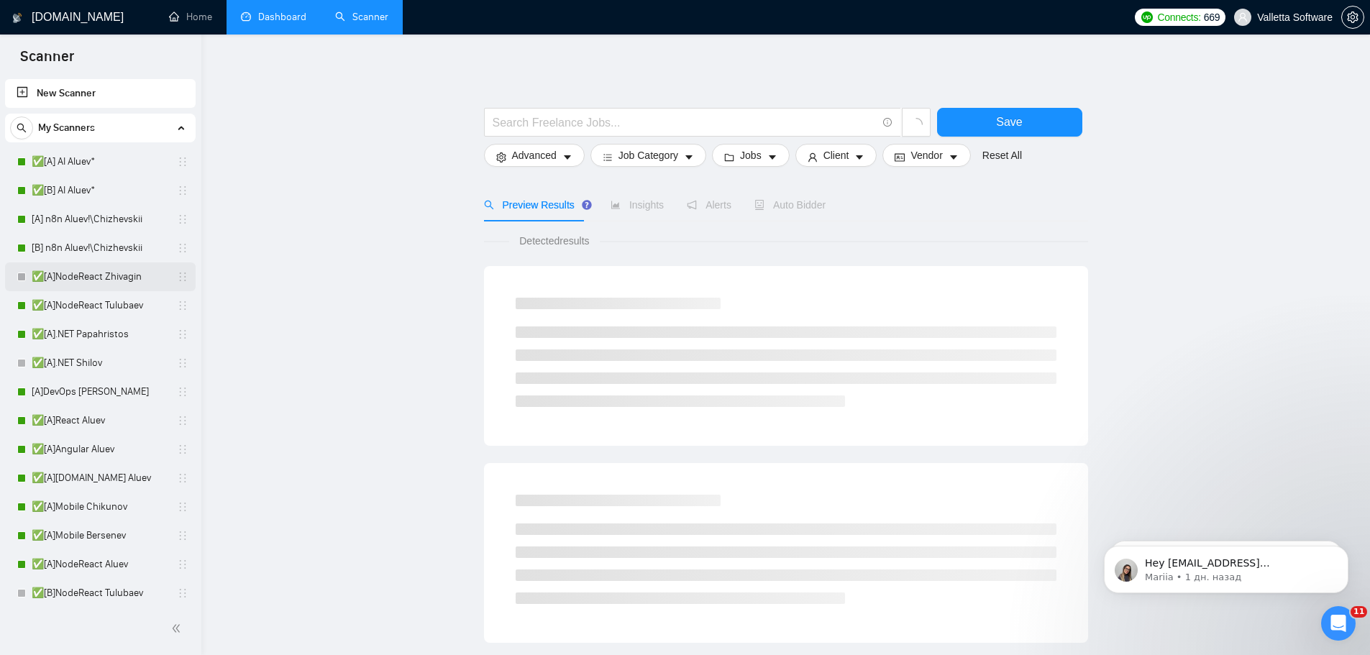
click at [67, 269] on link "✅[A]NodeReact Zhivagin" at bounding box center [100, 276] width 137 height 29
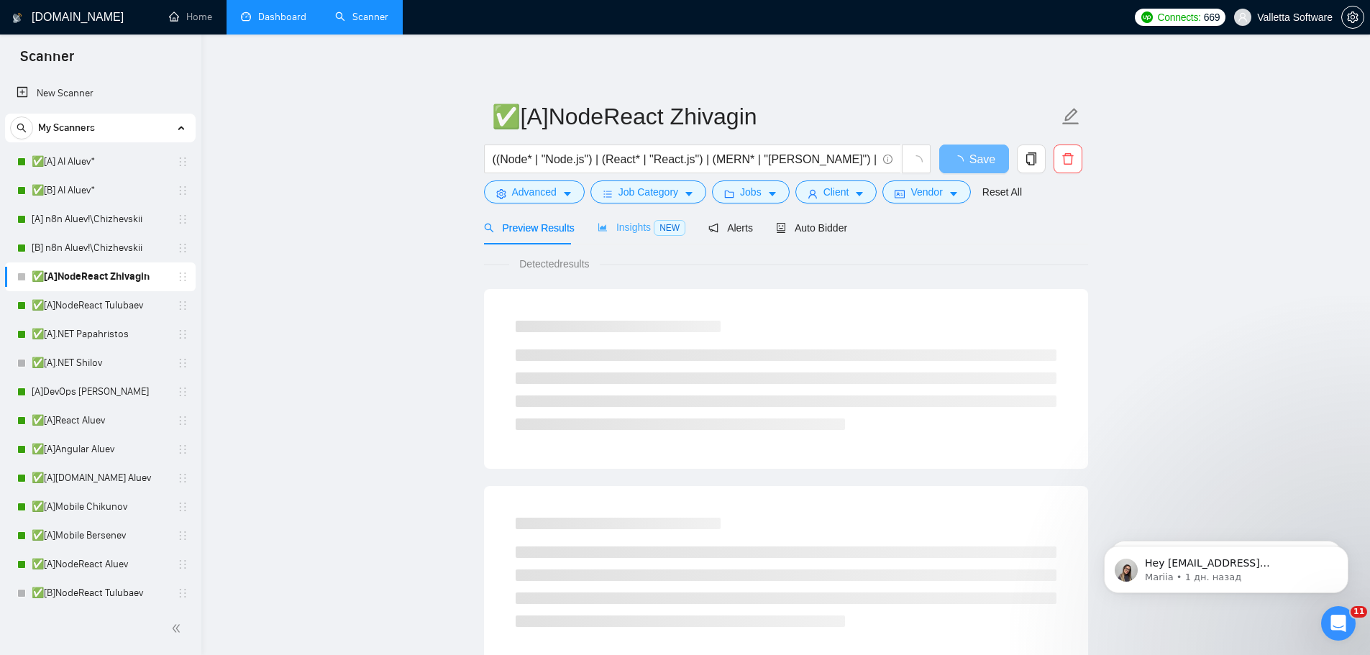
click at [642, 218] on div "Insights NEW" at bounding box center [642, 228] width 88 height 34
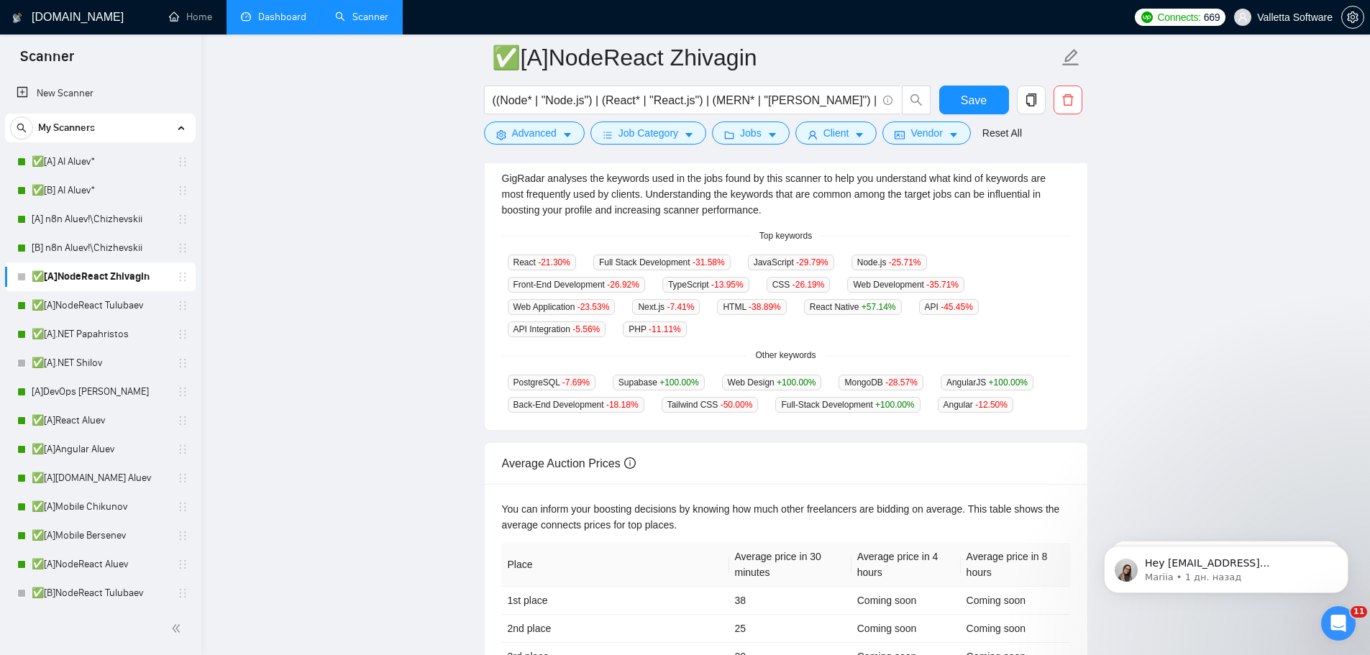
scroll to position [294, 0]
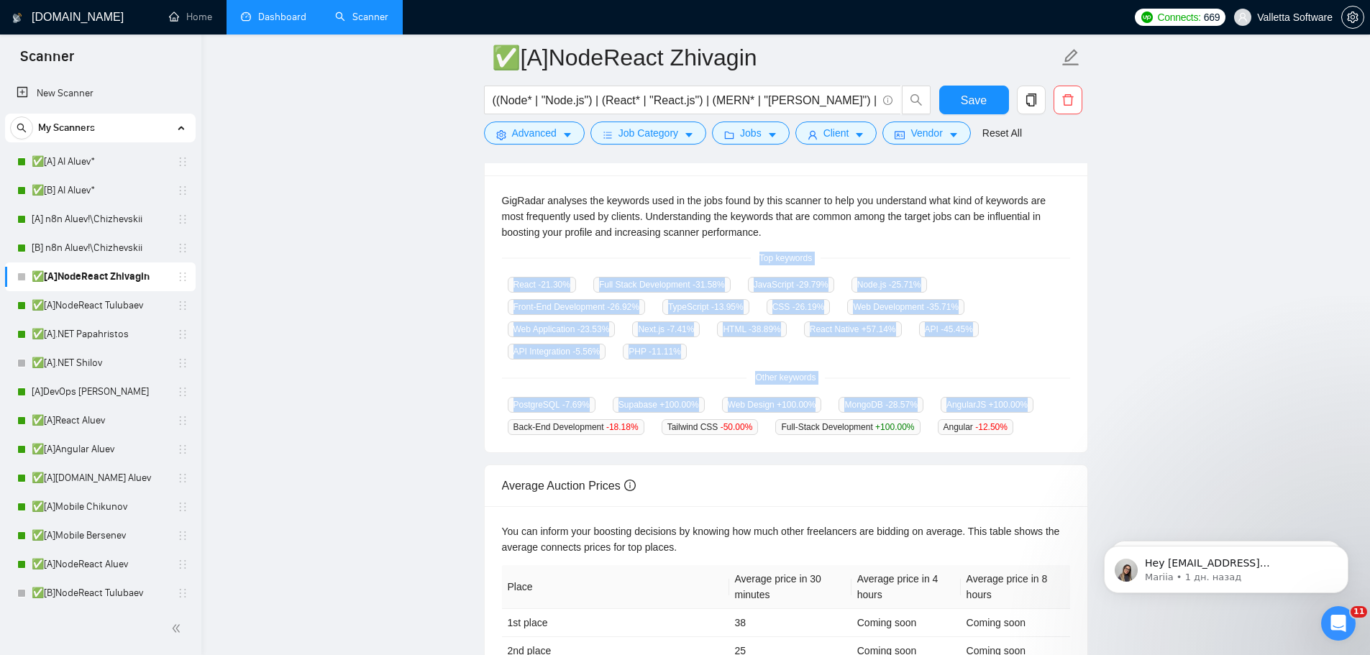
drag, startPoint x: 746, startPoint y: 250, endPoint x: 1055, endPoint y: 422, distance: 353.1
click at [1055, 422] on div "GigRadar analyses the keywords used in the jobs found by this scanner to help y…" at bounding box center [786, 314] width 603 height 278
drag, startPoint x: 1007, startPoint y: 429, endPoint x: 747, endPoint y: 255, distance: 312.7
click at [747, 255] on div "GigRadar analyses the keywords used in the jobs found by this scanner to help y…" at bounding box center [786, 314] width 603 height 278
copy div "Top keywords React -21.30 % Full Stack Development -31.58 % JavaScript -29.79 %…"
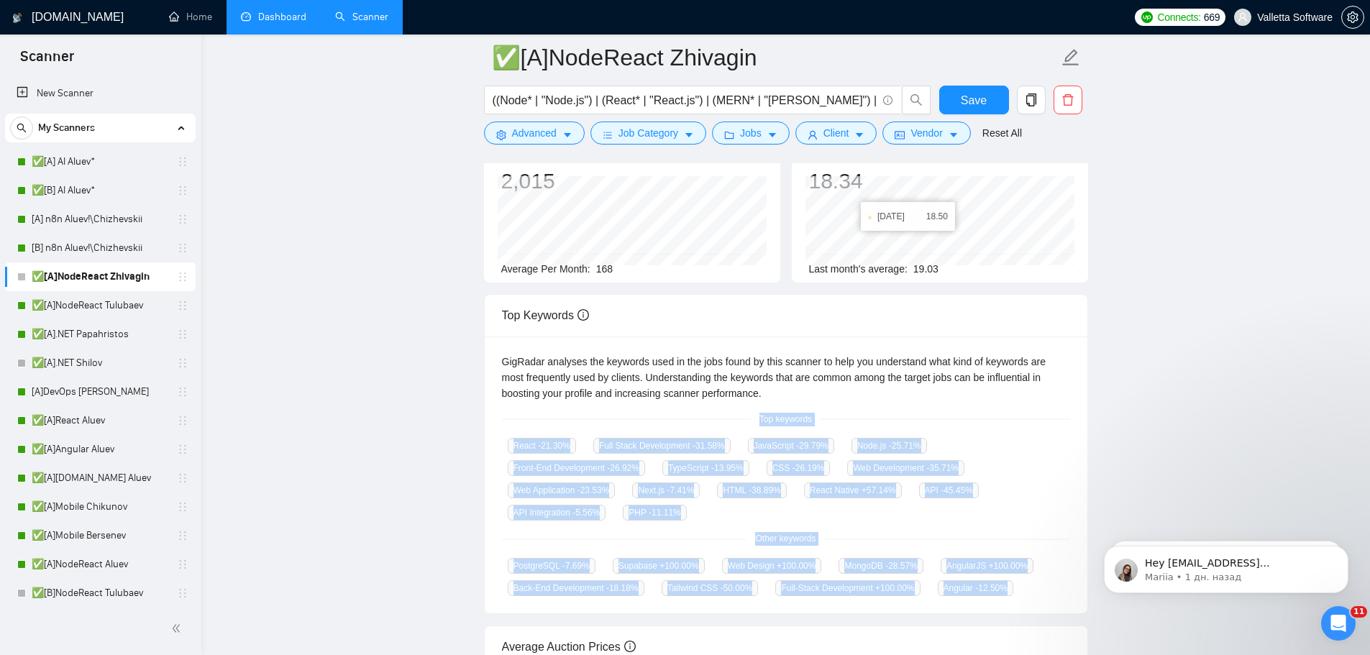
scroll to position [0, 0]
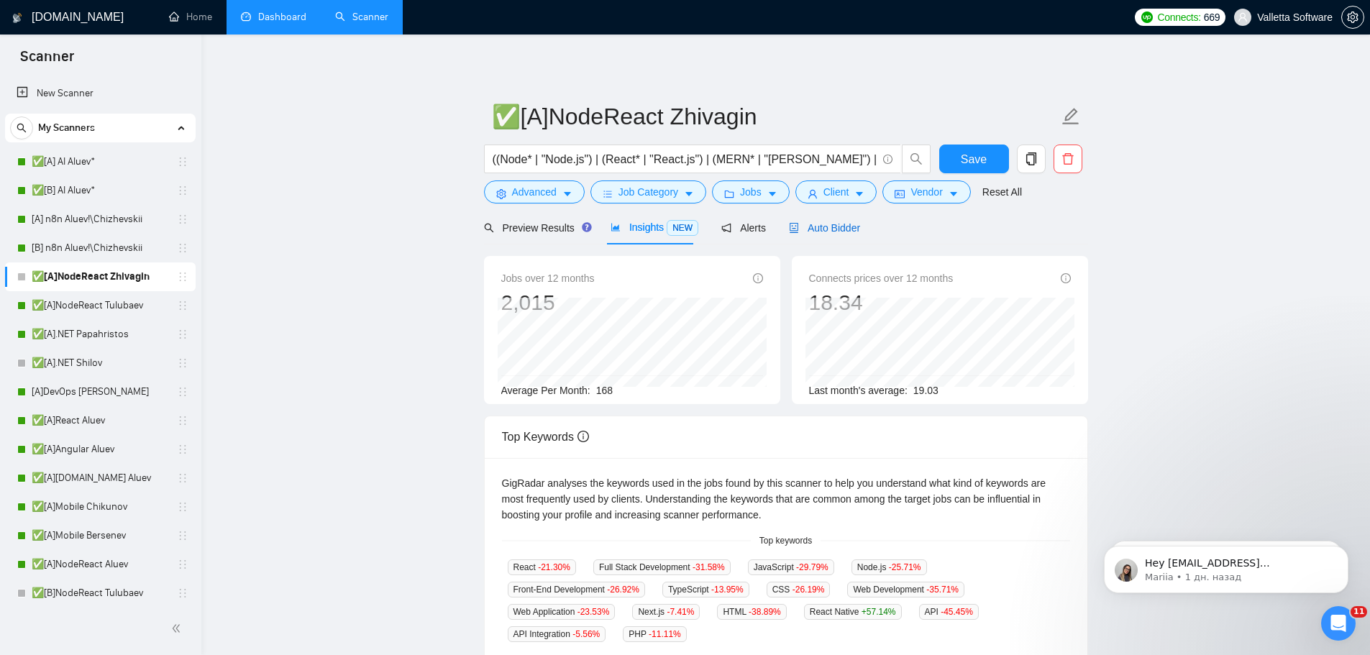
click at [848, 228] on span "Auto Bidder" at bounding box center [824, 228] width 71 height 12
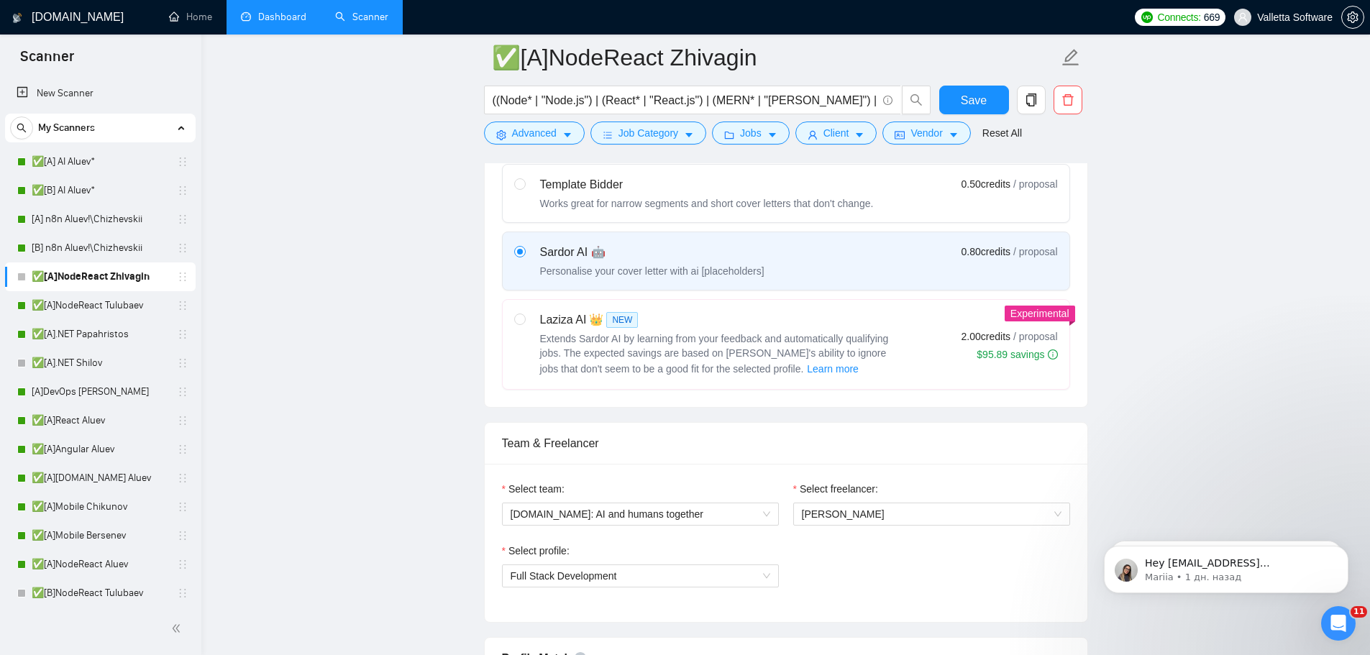
scroll to position [863, 0]
